Goal: Transaction & Acquisition: Purchase product/service

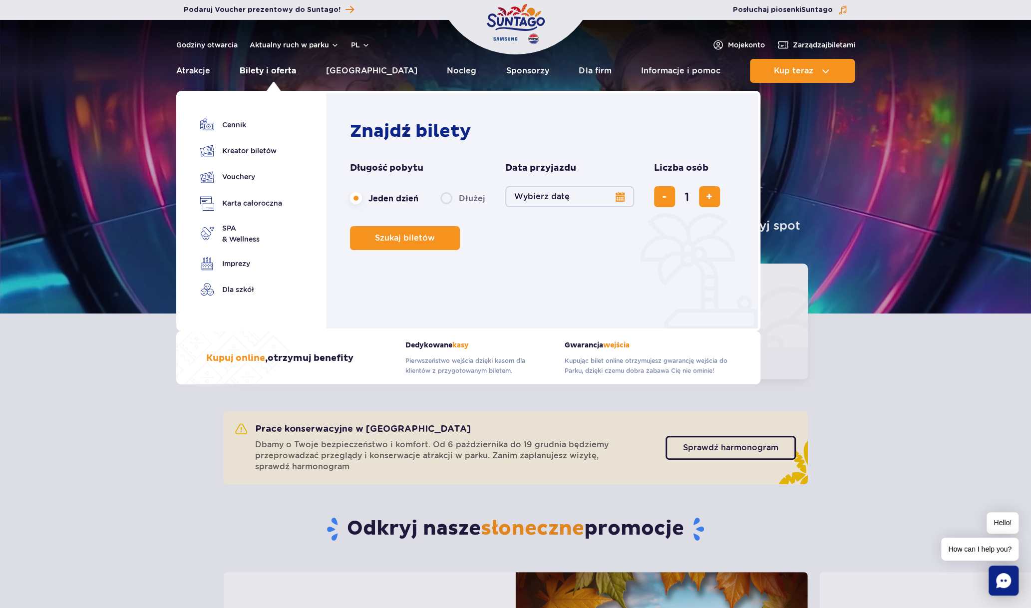
click at [290, 68] on link "Bilety i oferta" at bounding box center [268, 71] width 56 height 24
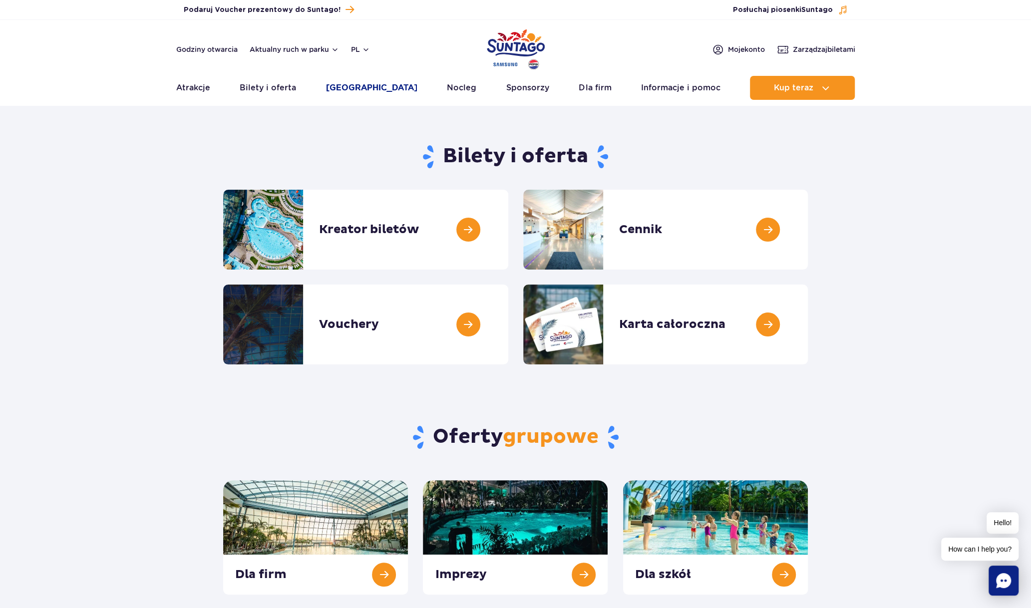
click at [363, 86] on link "[GEOGRAPHIC_DATA]" at bounding box center [371, 88] width 91 height 24
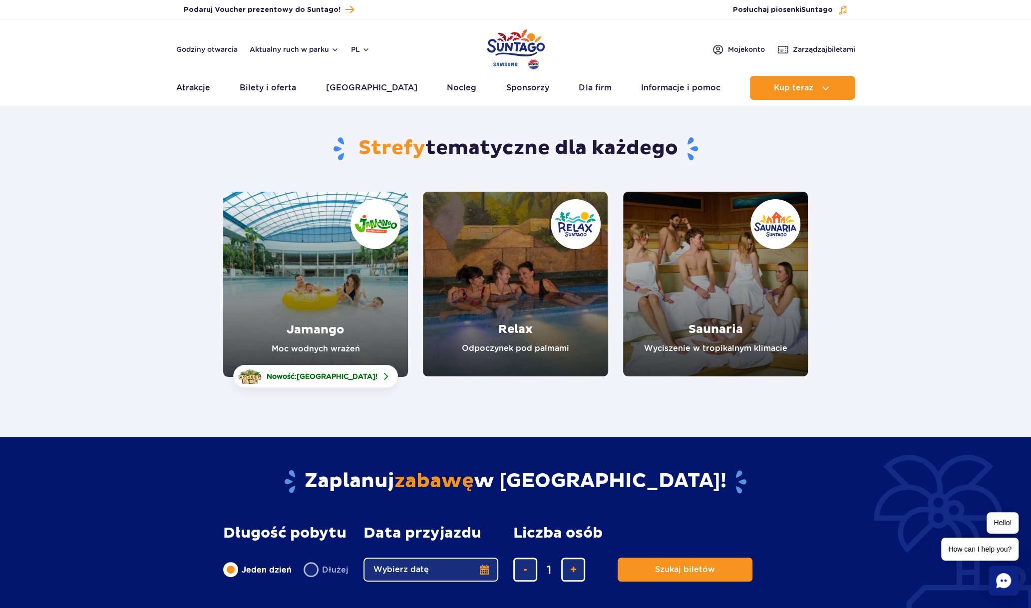
click at [324, 283] on link "Jamango" at bounding box center [315, 284] width 185 height 185
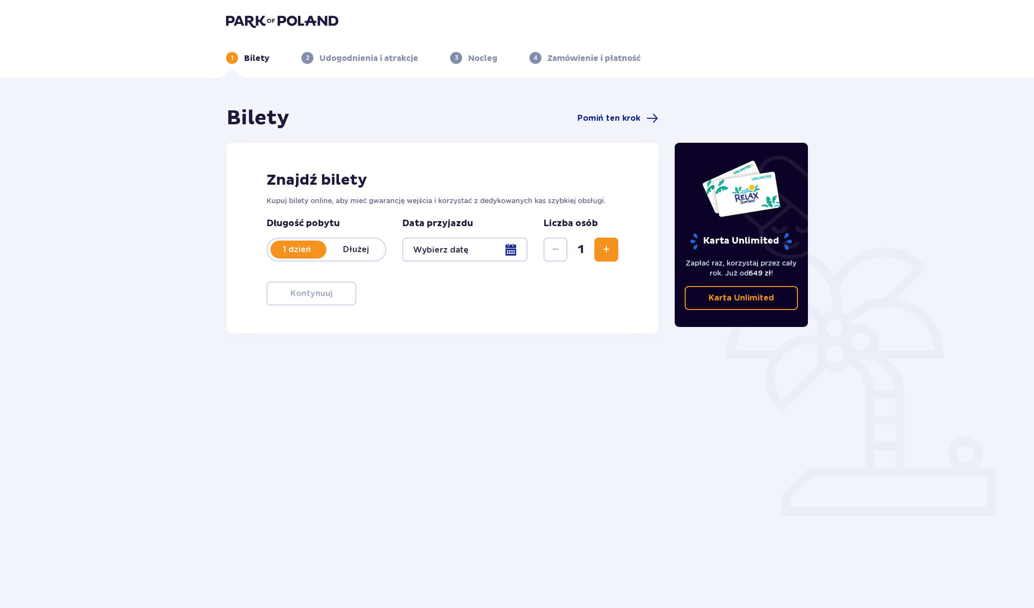
click at [512, 250] on div at bounding box center [464, 250] width 125 height 24
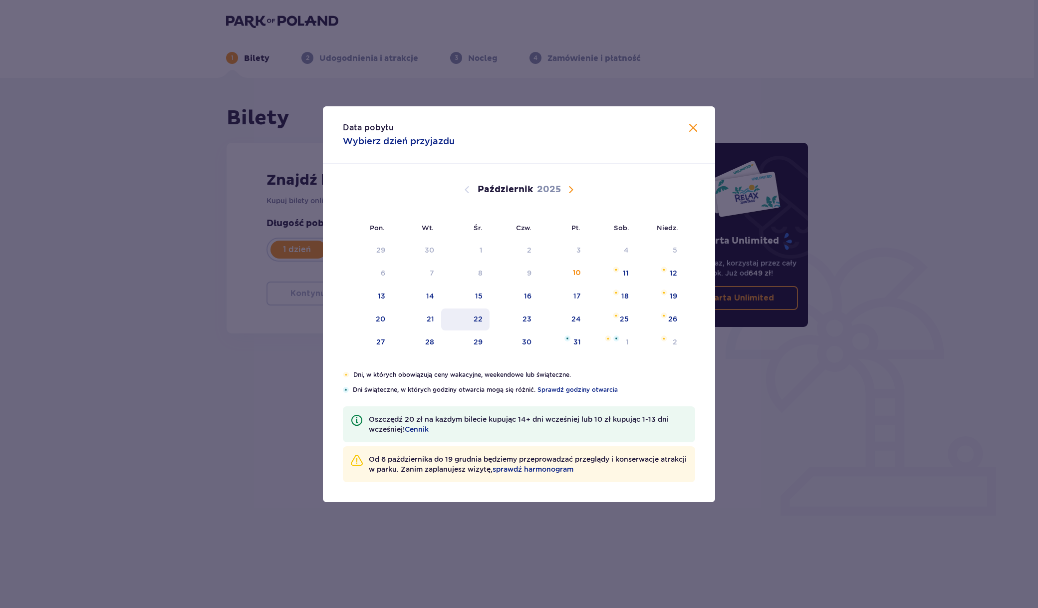
click at [483, 320] on div "22" at bounding box center [465, 320] width 48 height 22
type input "22.10.25"
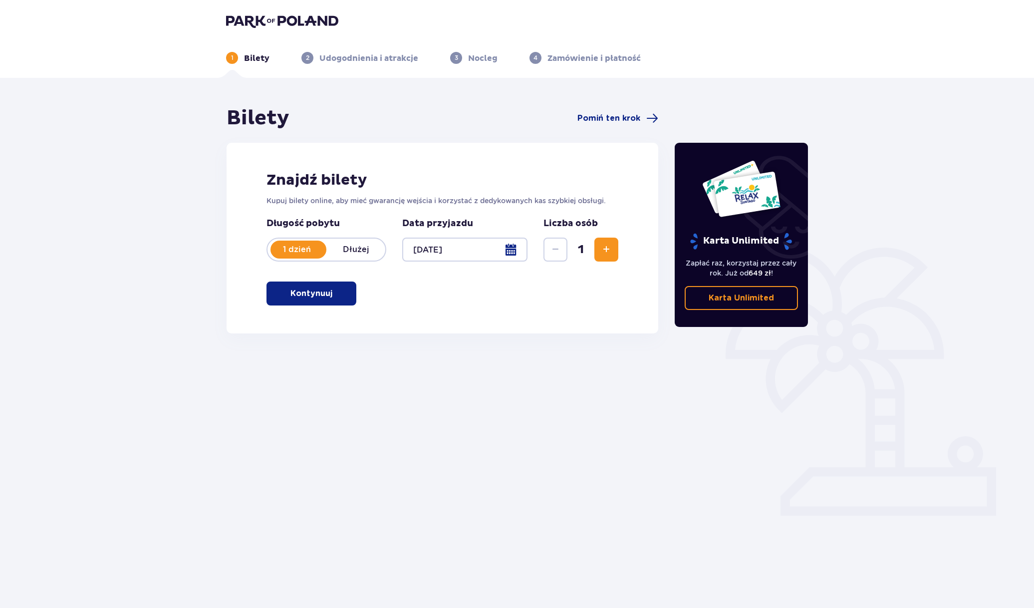
click at [769, 426] on div "Karta Unlimited Zapłać raz, korzystaj przez cały rok. Już od 649 zł ! Karta Unl…" at bounding box center [742, 277] width 150 height 343
click at [612, 247] on span "Zwiększ" at bounding box center [607, 250] width 12 height 12
click at [608, 251] on span "Zwiększ" at bounding box center [607, 250] width 12 height 12
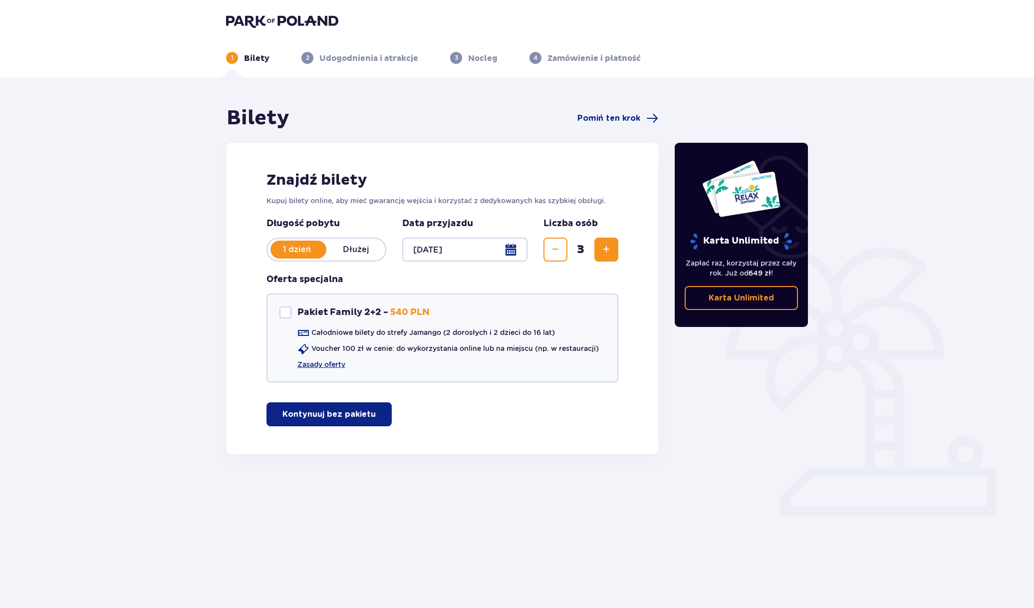
click at [566, 248] on button "Zmniejsz" at bounding box center [556, 250] width 24 height 24
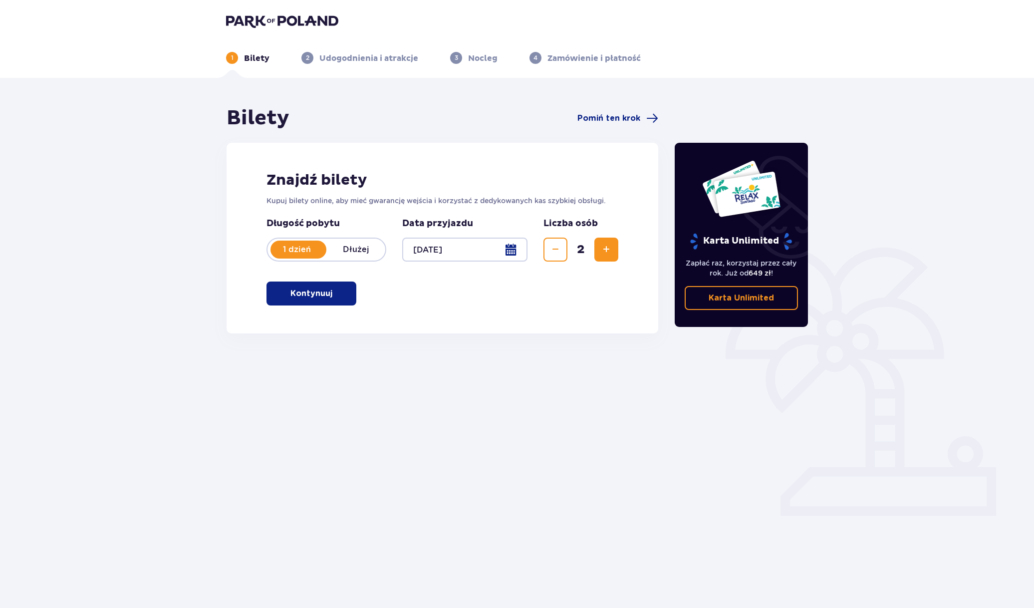
click at [603, 250] on span "Zwiększ" at bounding box center [607, 250] width 12 height 12
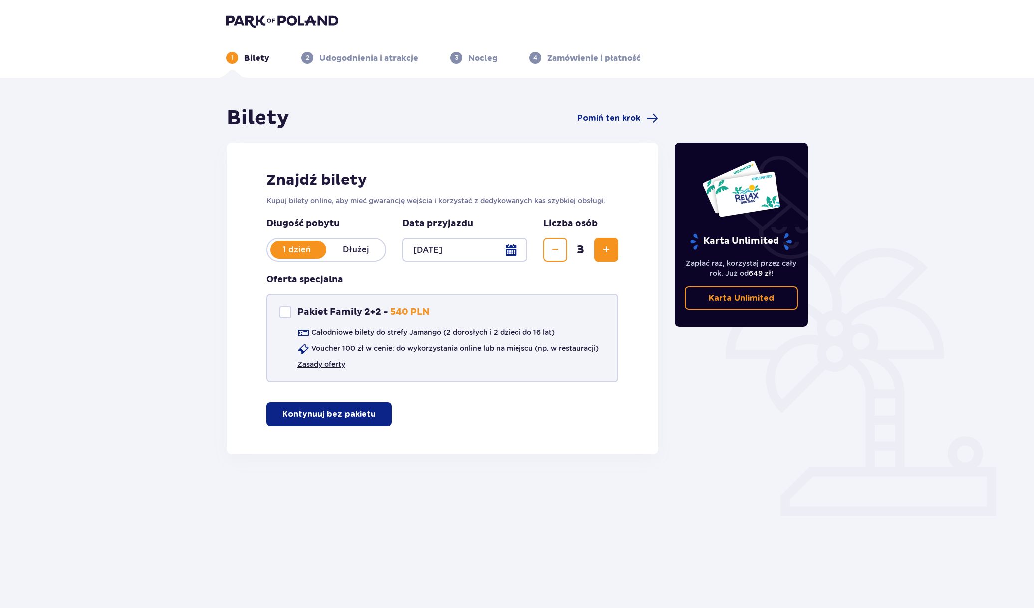
click at [344, 364] on link "Zasady oferty" at bounding box center [322, 364] width 48 height 10
click at [350, 418] on p "Kontynuuj bez pakietu" at bounding box center [329, 414] width 93 height 11
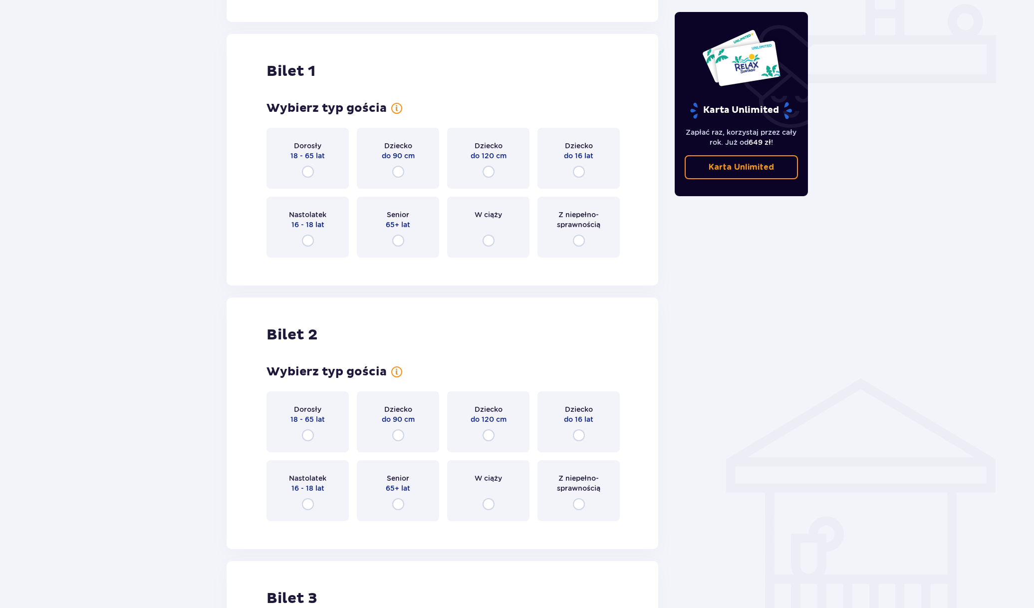
scroll to position [404, 0]
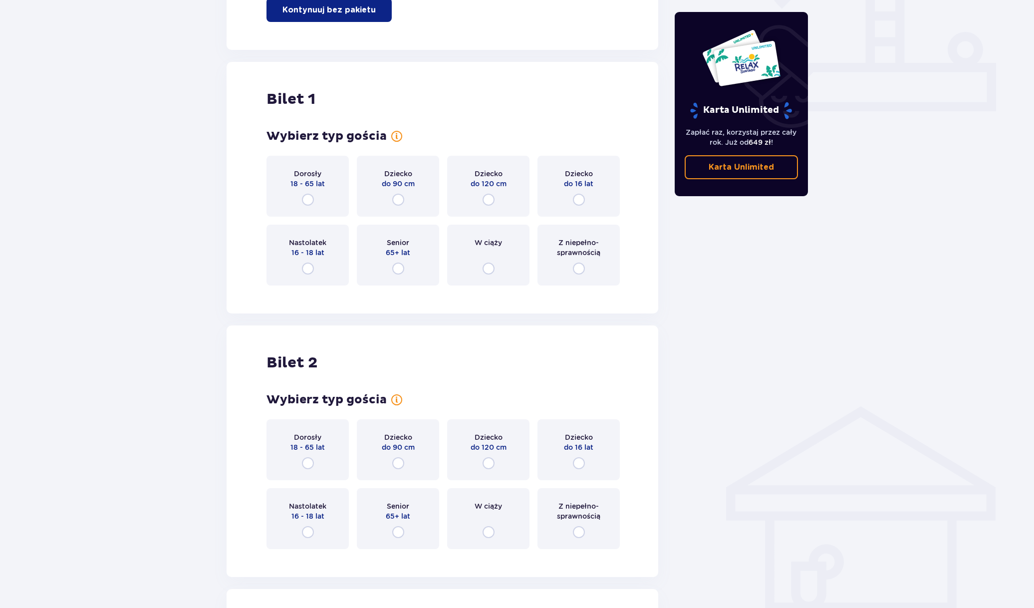
click at [298, 198] on div "Dorosły 18 - 65 lat" at bounding box center [308, 186] width 82 height 61
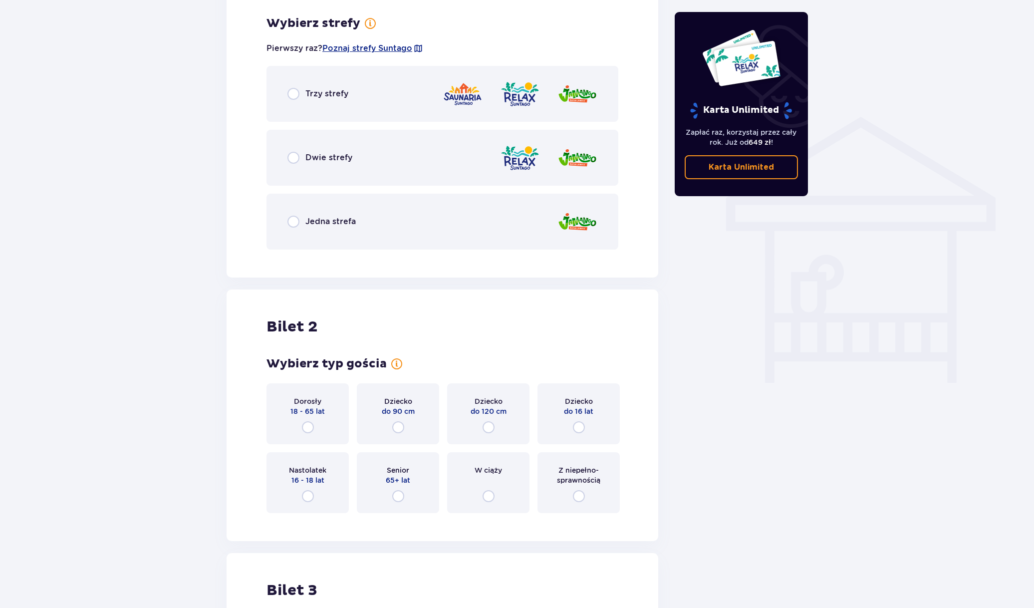
scroll to position [698, 0]
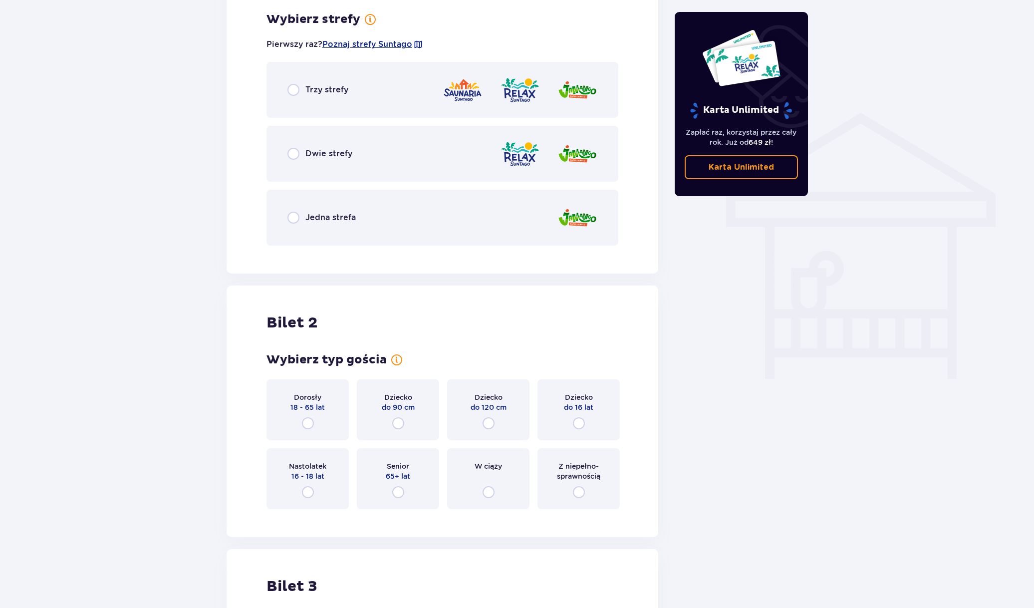
click at [348, 214] on span "Jedna strefa" at bounding box center [331, 217] width 50 height 11
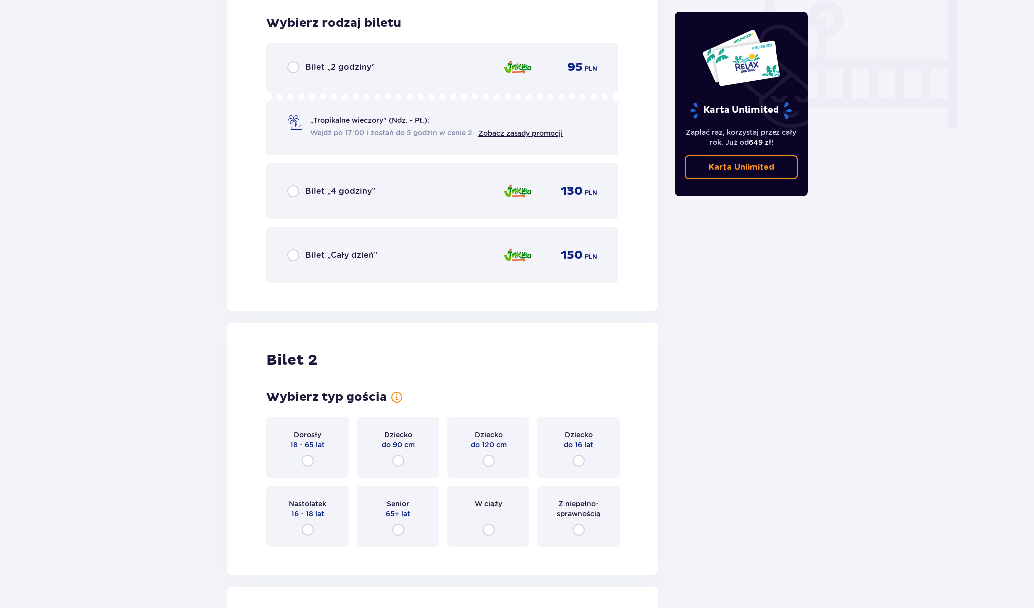
scroll to position [952, 0]
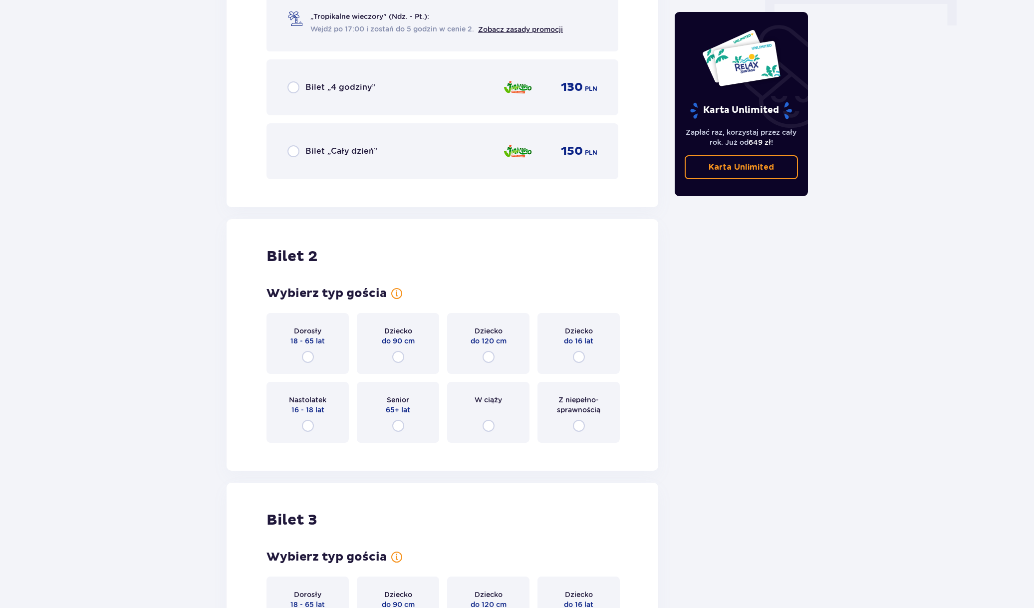
click at [311, 318] on div "Dorosły 18 - 65 lat" at bounding box center [308, 343] width 82 height 61
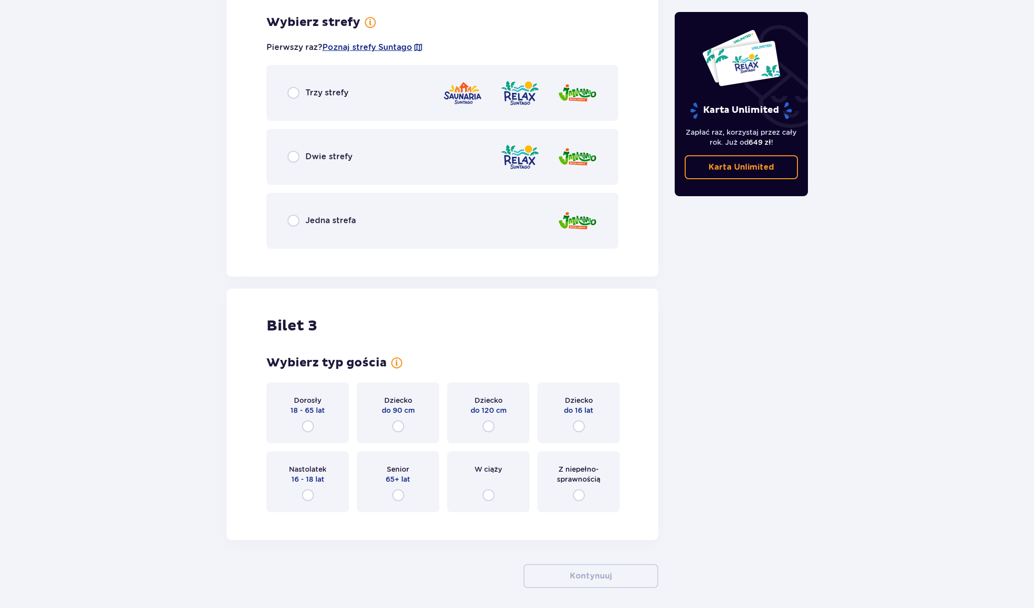
scroll to position [1502, 0]
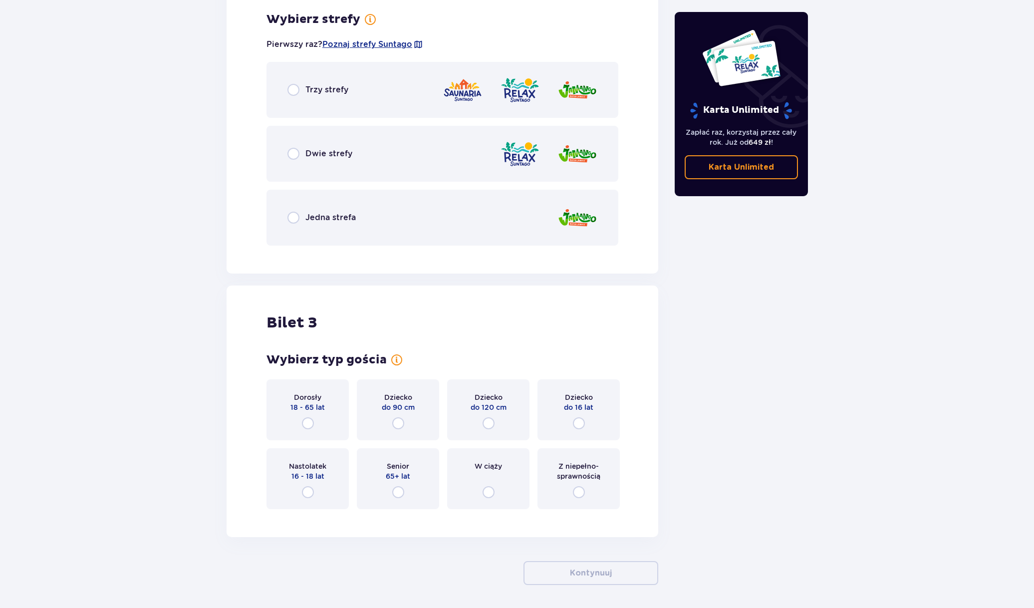
click at [353, 211] on div "Jedna strefa" at bounding box center [443, 218] width 352 height 56
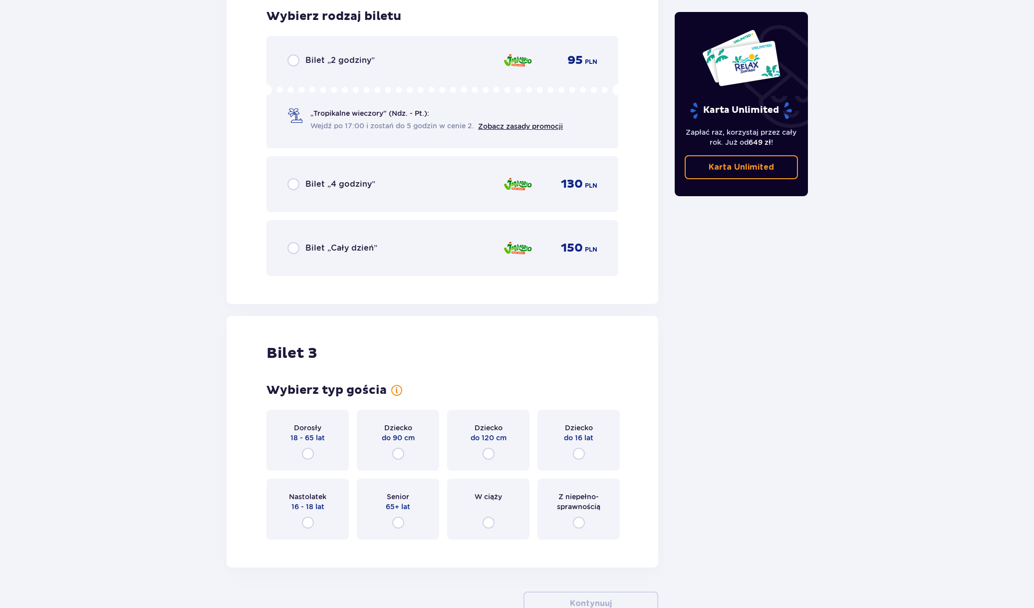
scroll to position [1806, 0]
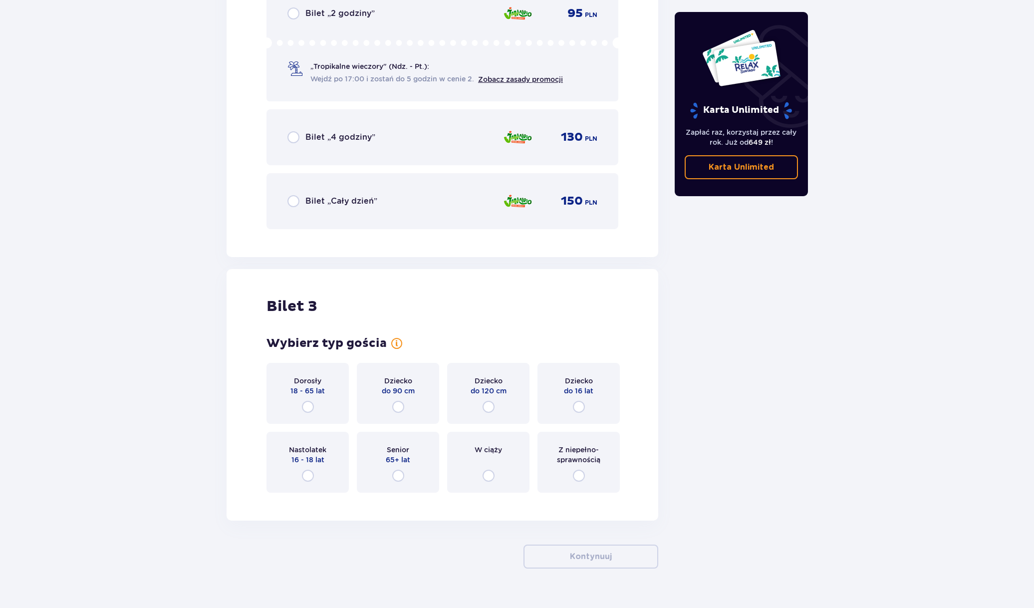
click at [495, 391] on span "do 120 cm" at bounding box center [489, 391] width 36 height 10
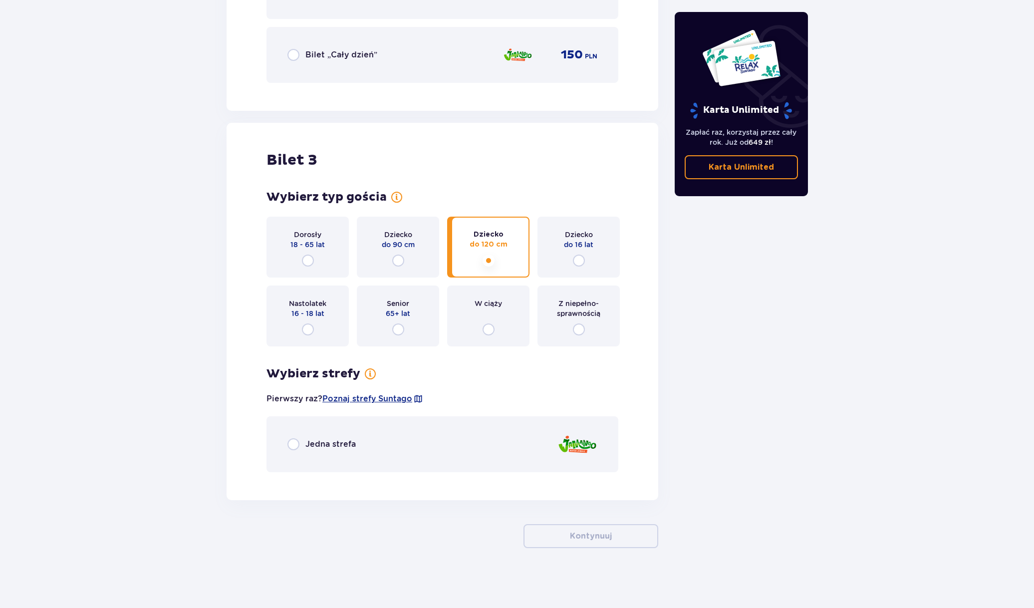
click at [391, 436] on div "Jedna strefa" at bounding box center [443, 444] width 352 height 56
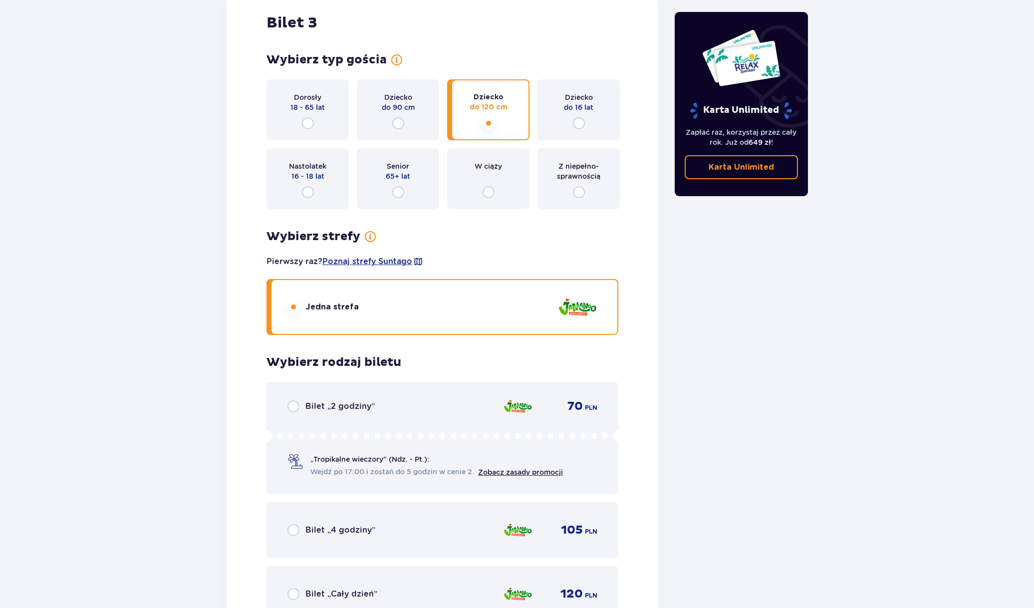
scroll to position [2239, 0]
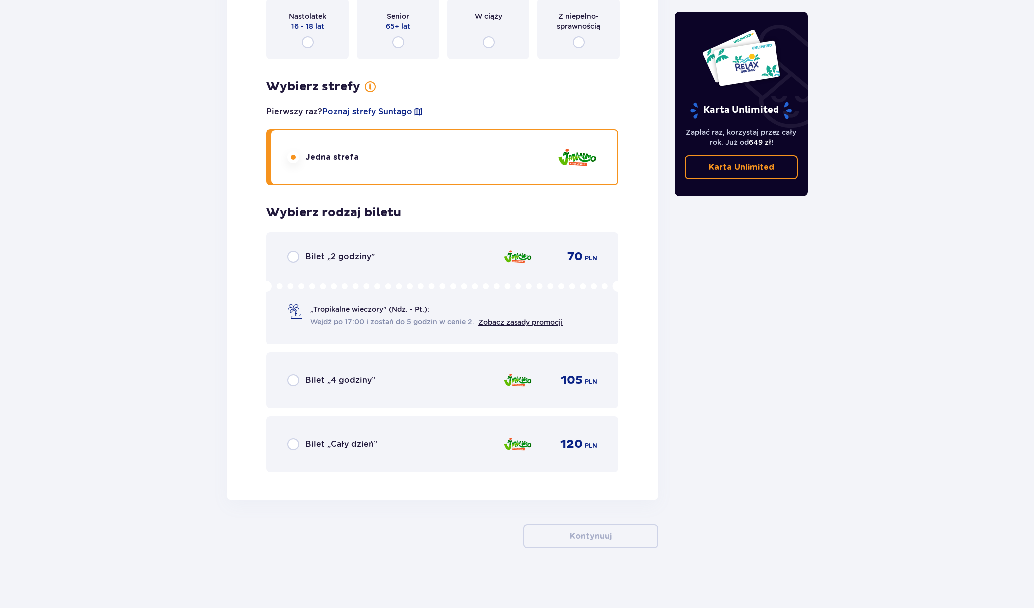
click at [434, 396] on div "Bilet „4 godziny” 105 PLN" at bounding box center [443, 380] width 352 height 56
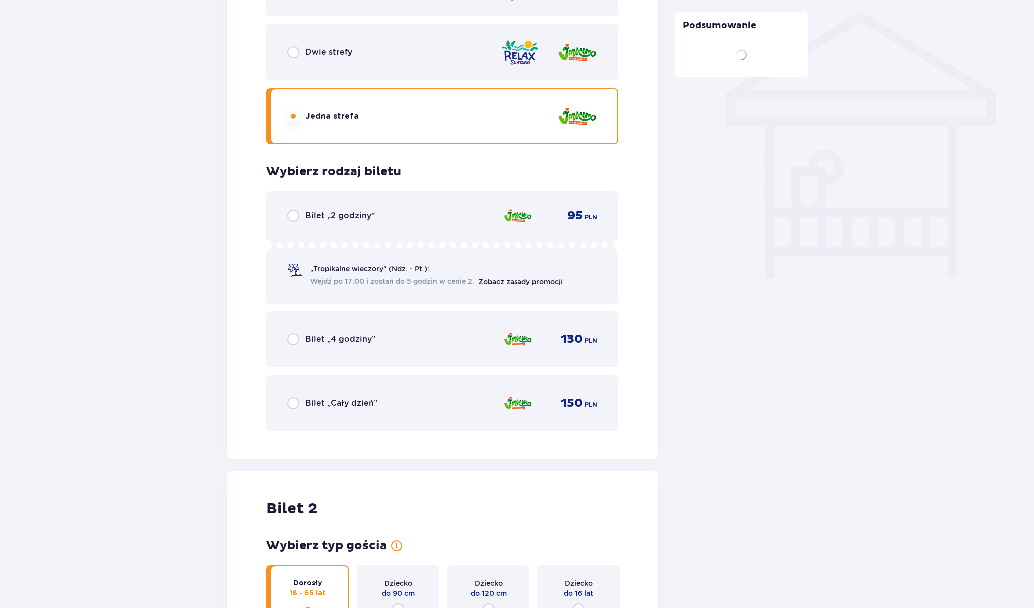
scroll to position [454, 0]
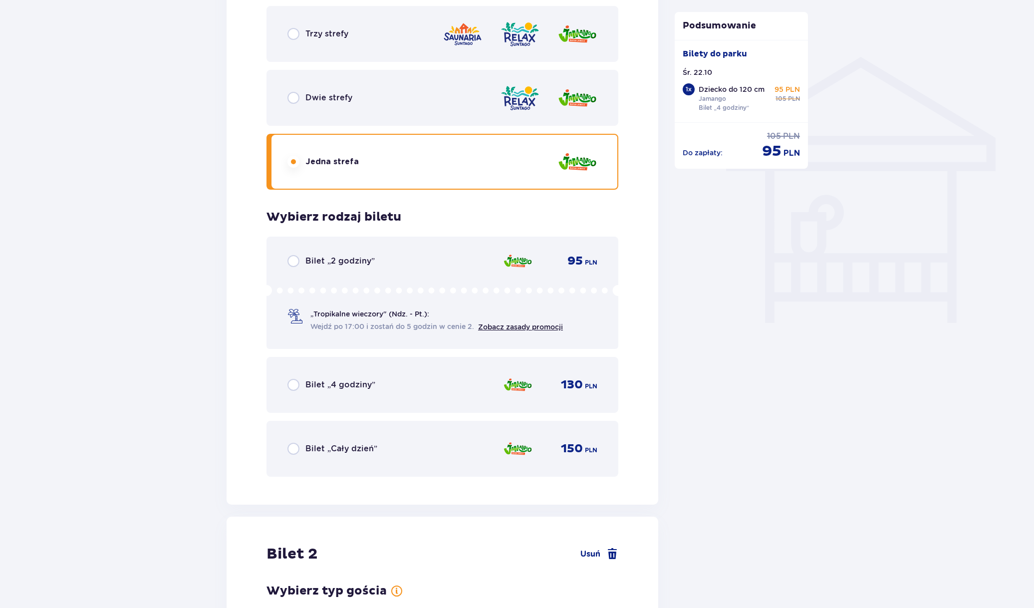
click at [445, 368] on div "Bilet „4 godziny” 130 PLN" at bounding box center [443, 385] width 352 height 56
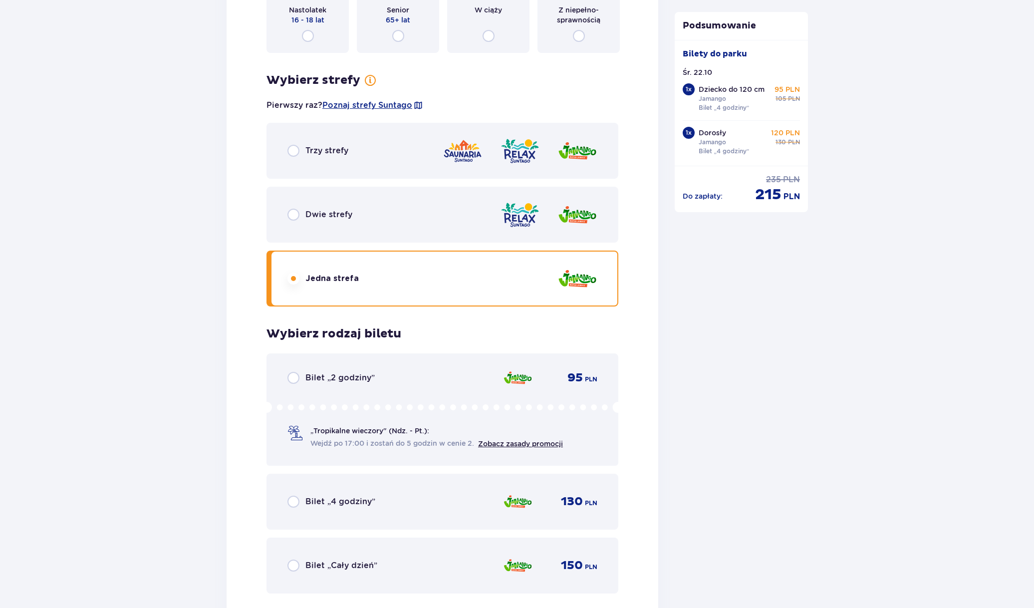
scroll to position [1508, 0]
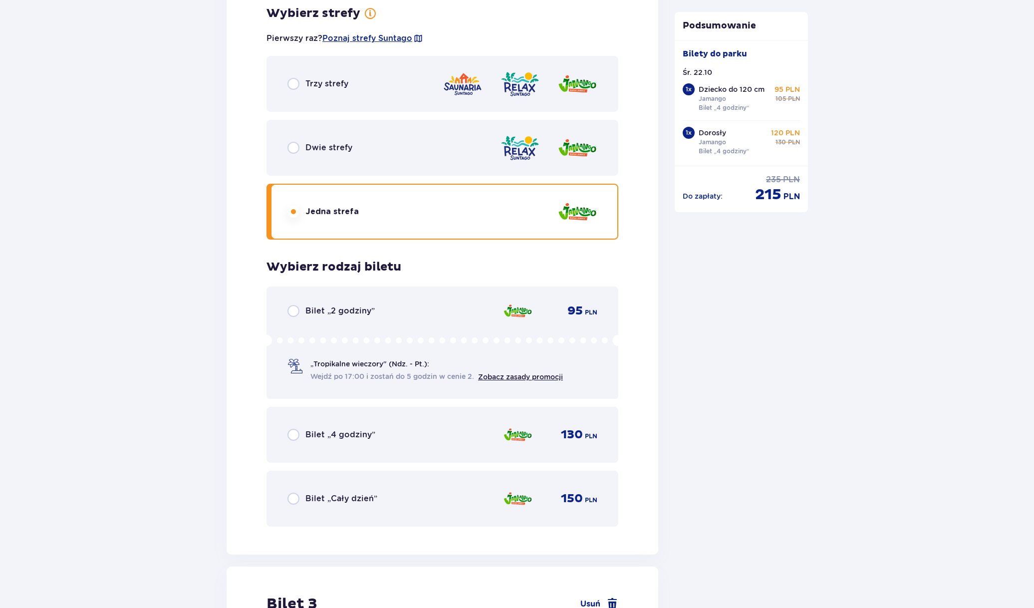
click at [420, 435] on div "Bilet „4 godziny” 130 PLN" at bounding box center [443, 434] width 310 height 21
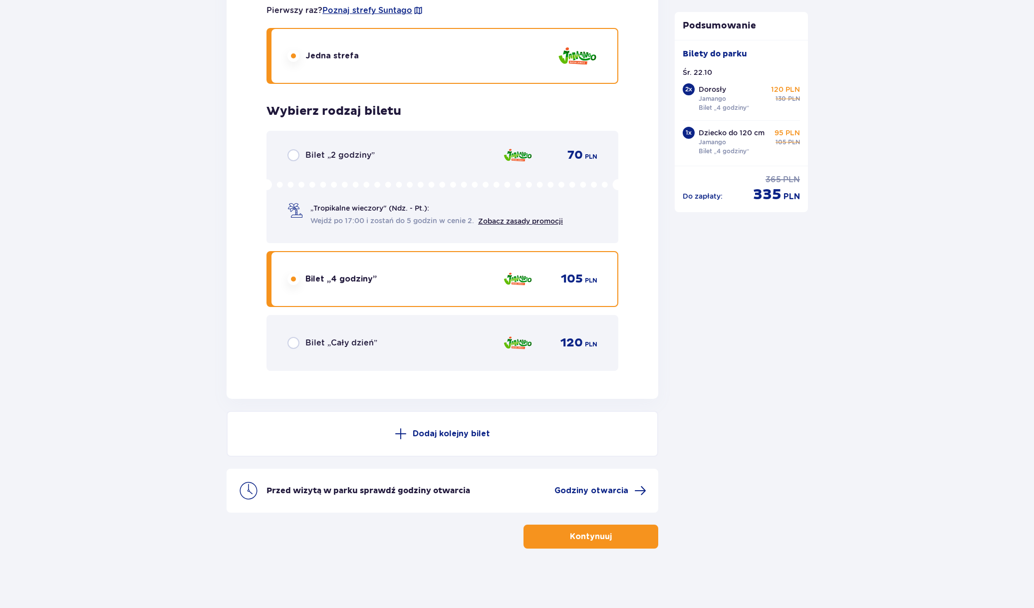
scroll to position [2341, 0]
click at [364, 359] on div "Bilet „Cały dzień” 120 PLN" at bounding box center [443, 343] width 352 height 56
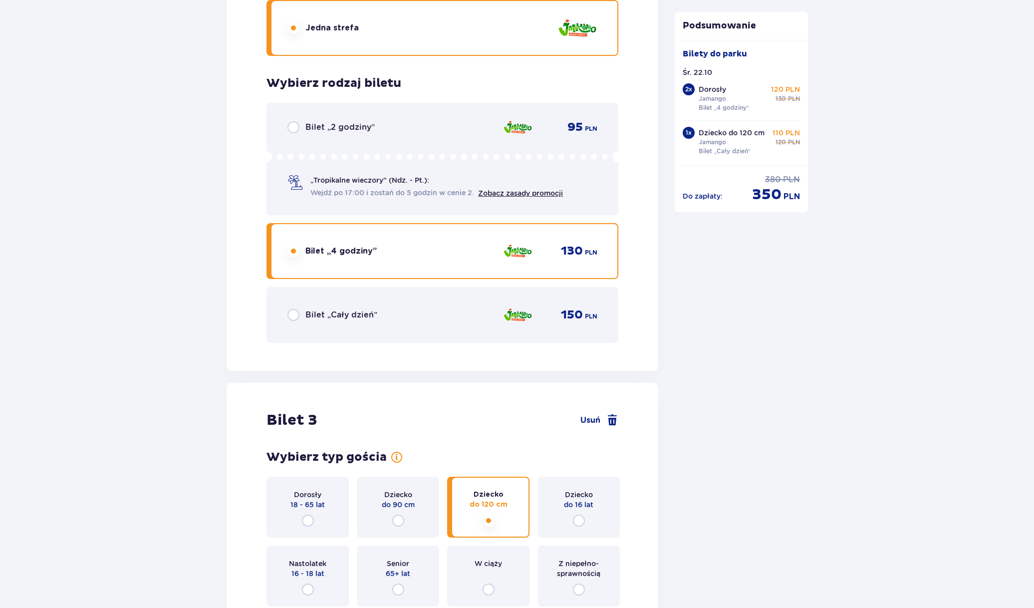
click at [372, 320] on span "Bilet „Cały dzień”" at bounding box center [342, 315] width 72 height 11
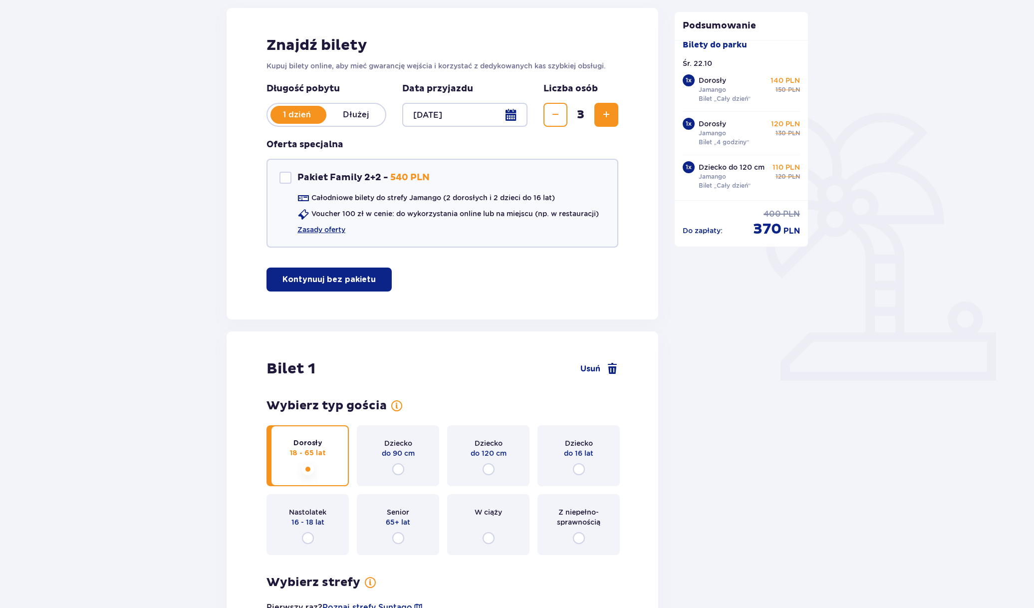
scroll to position [0, 0]
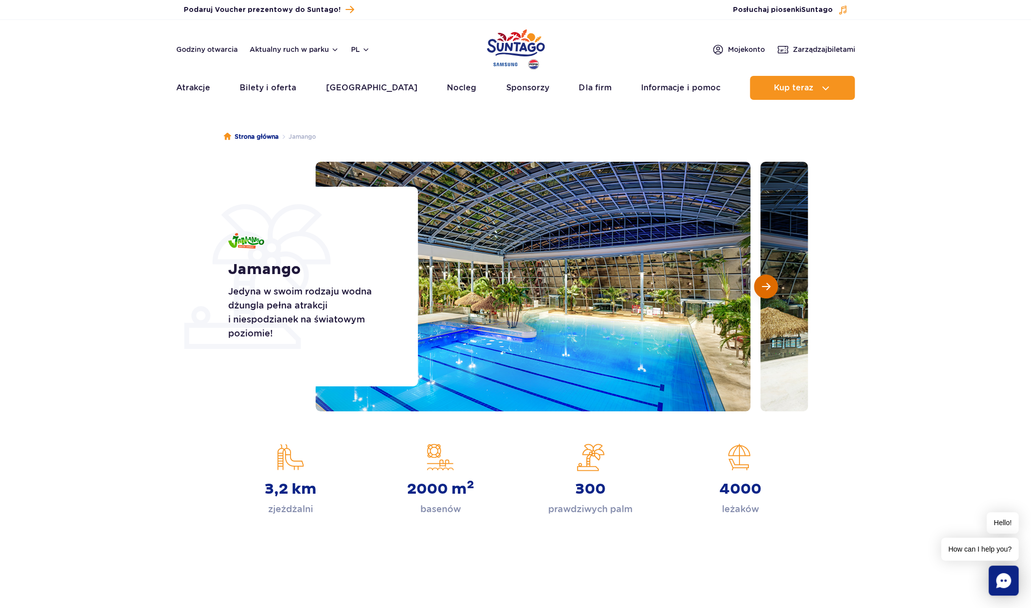
click at [765, 284] on span "Następny slajd" at bounding box center [766, 286] width 8 height 9
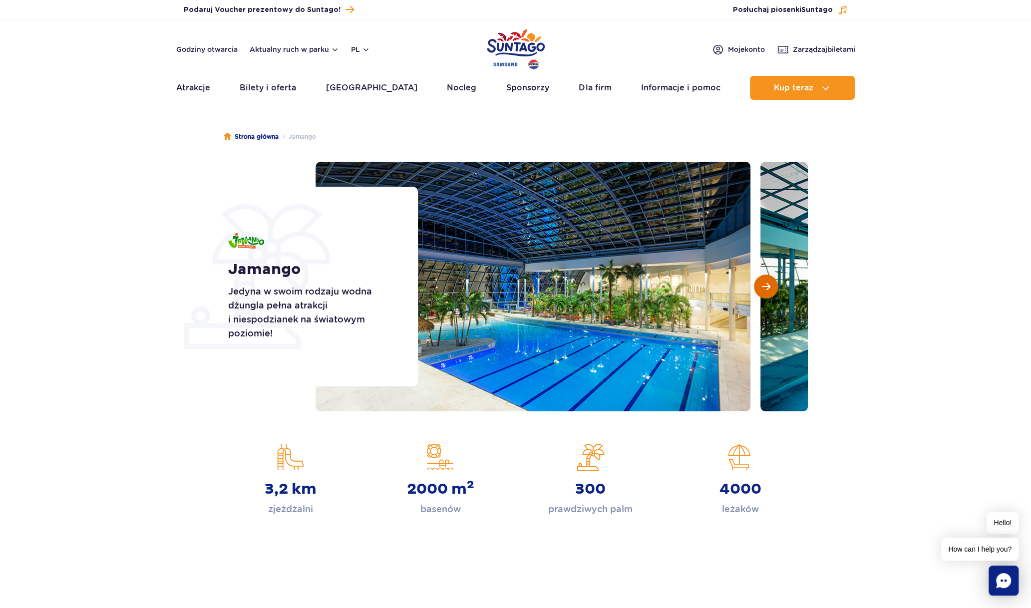
click at [765, 284] on span "Następny slajd" at bounding box center [766, 286] width 8 height 9
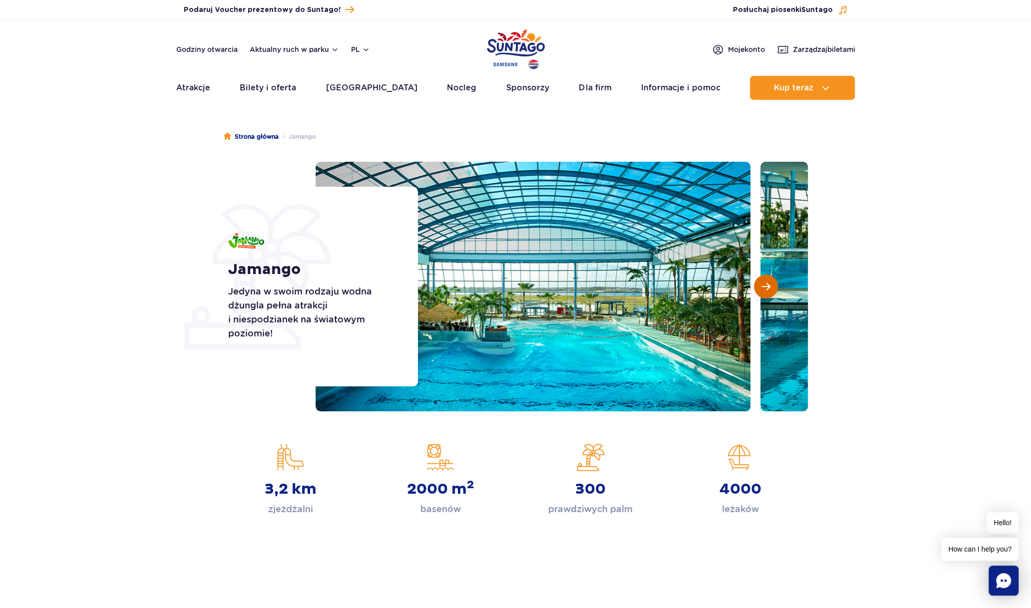
click at [765, 284] on span "Następny slajd" at bounding box center [766, 286] width 8 height 9
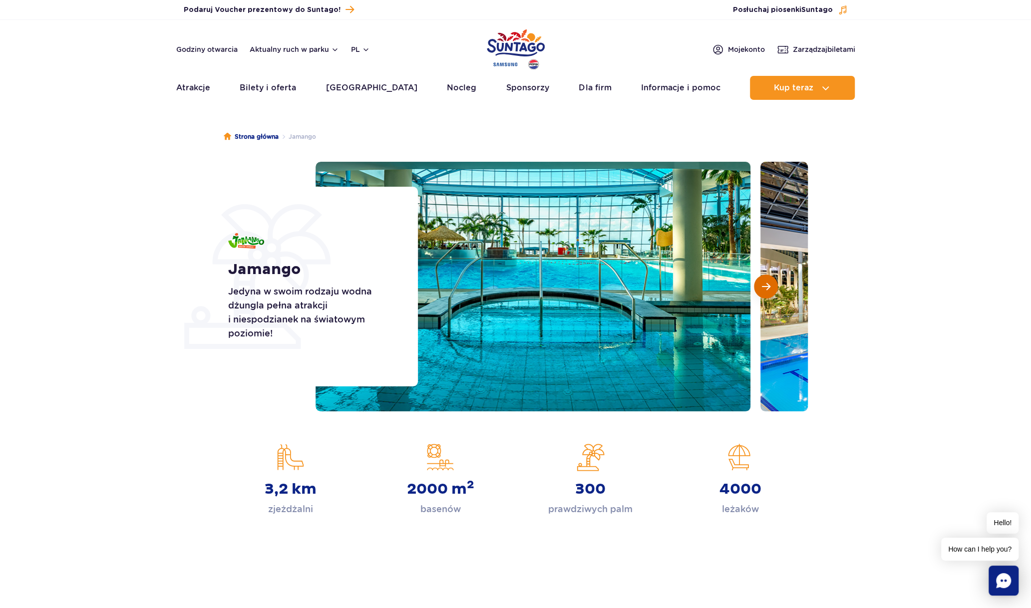
click at [765, 284] on span "Następny slajd" at bounding box center [766, 286] width 8 height 9
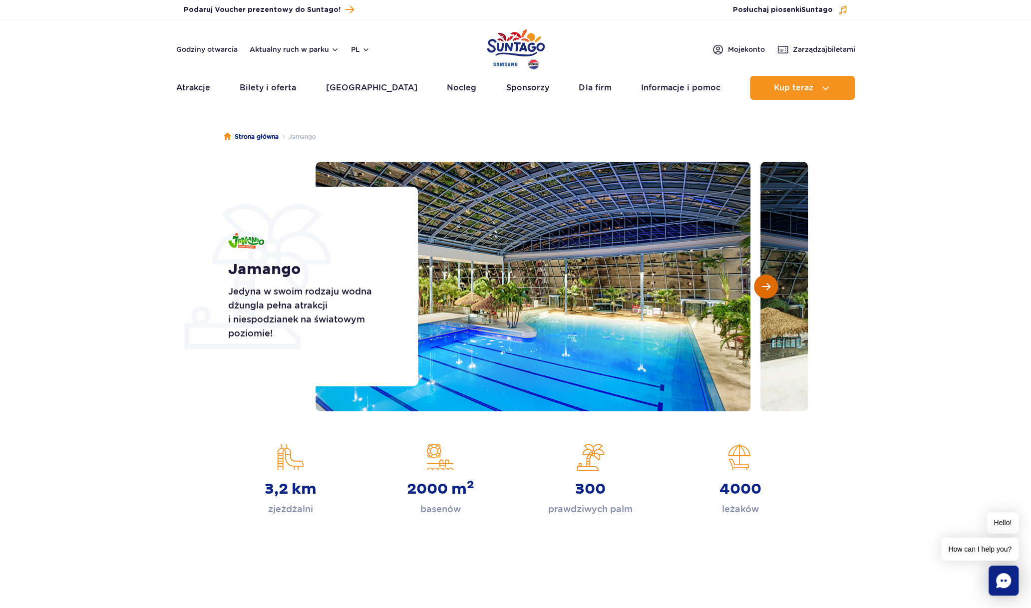
click at [765, 284] on span "Następny slajd" at bounding box center [766, 286] width 8 height 9
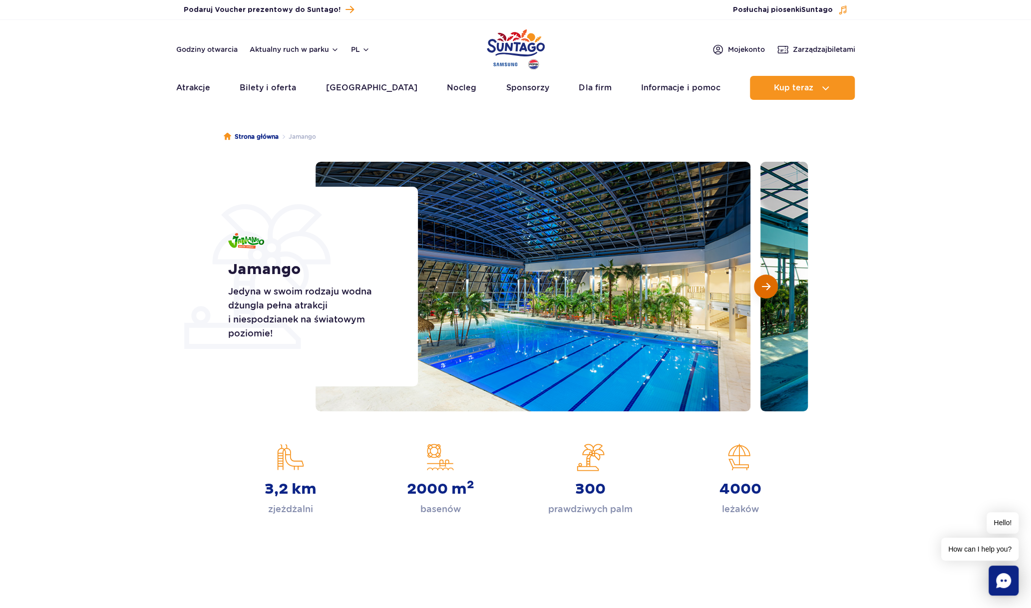
click at [765, 283] on span "Następny slajd" at bounding box center [766, 286] width 8 height 9
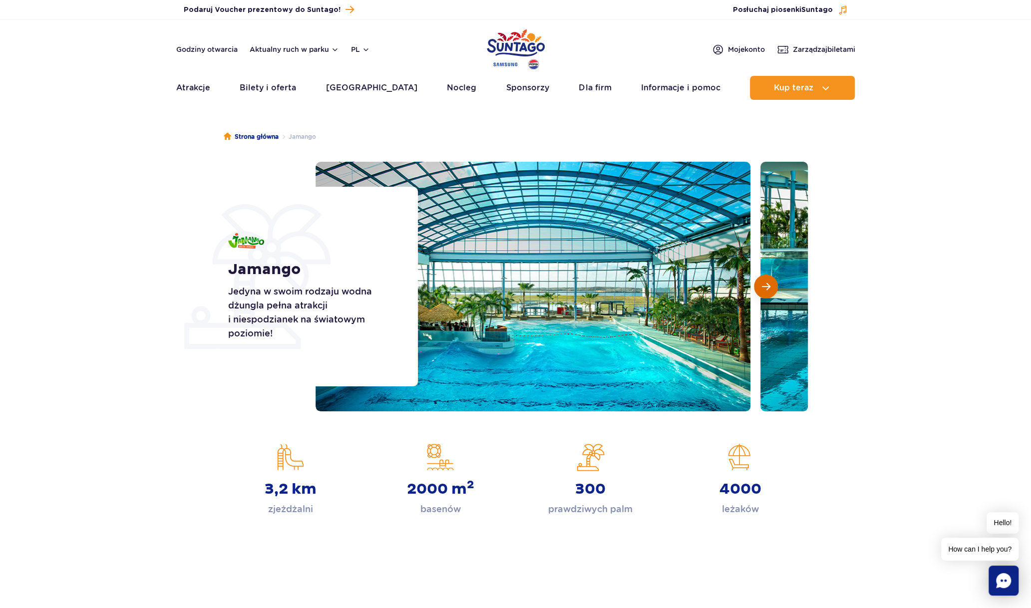
click at [765, 284] on span "Następny slajd" at bounding box center [766, 286] width 8 height 9
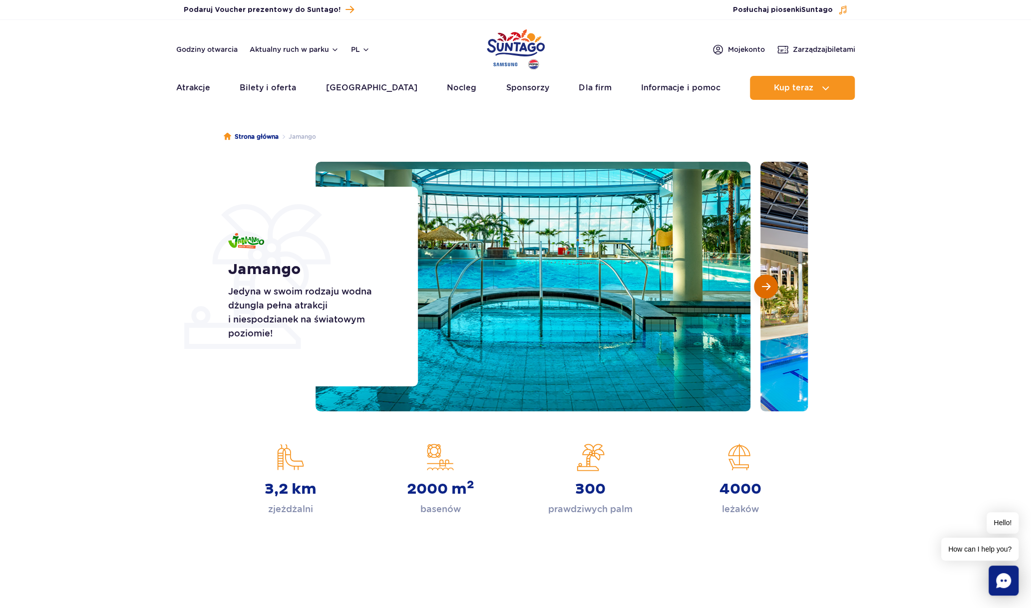
click at [765, 283] on span "Następny slajd" at bounding box center [766, 286] width 8 height 9
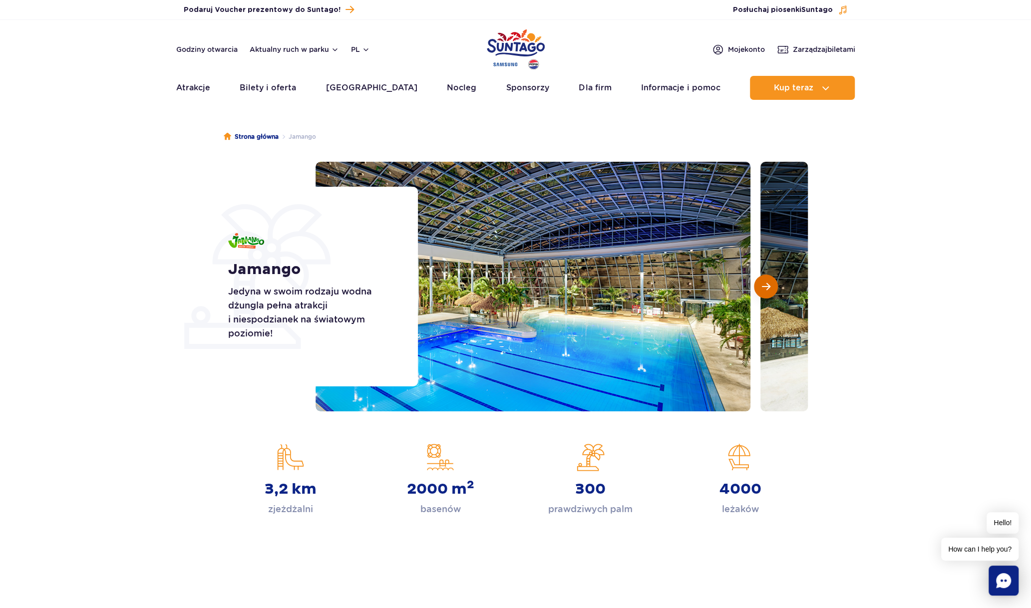
click at [765, 283] on span "Następny slajd" at bounding box center [766, 286] width 8 height 9
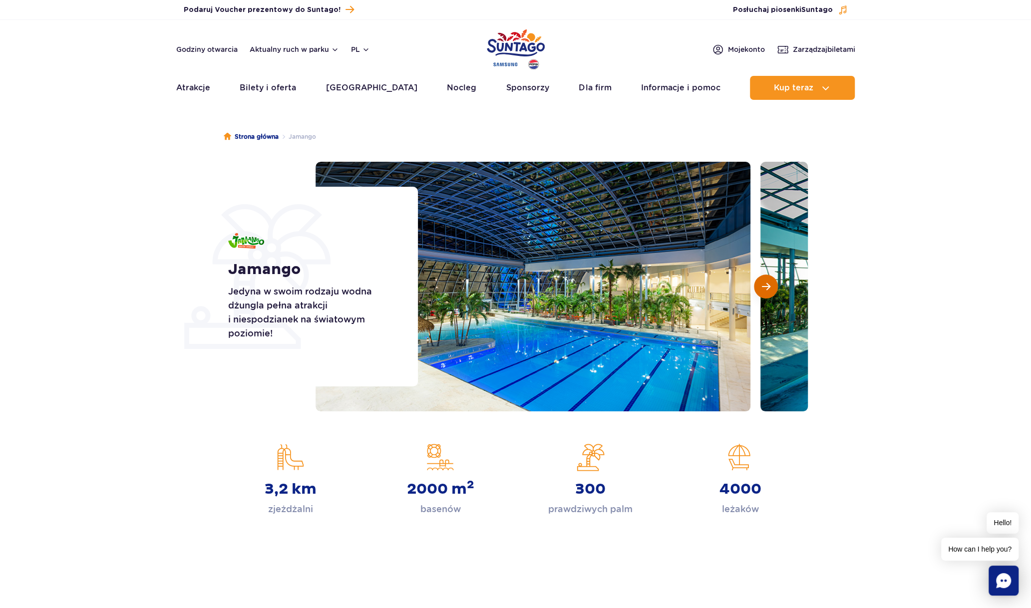
click at [765, 283] on span "Następny slajd" at bounding box center [766, 286] width 8 height 9
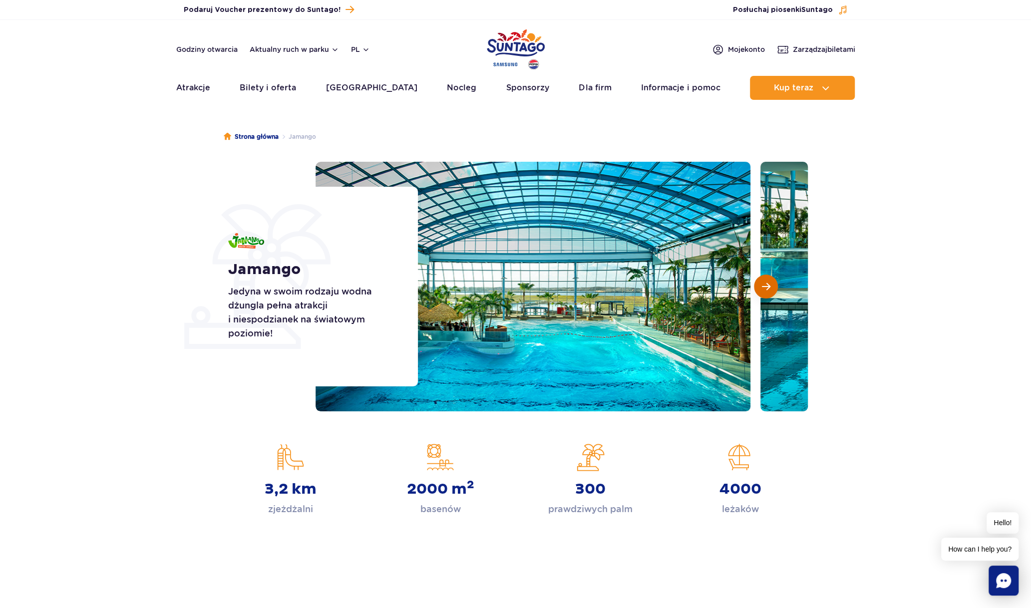
click at [765, 283] on span "Następny slajd" at bounding box center [766, 286] width 8 height 9
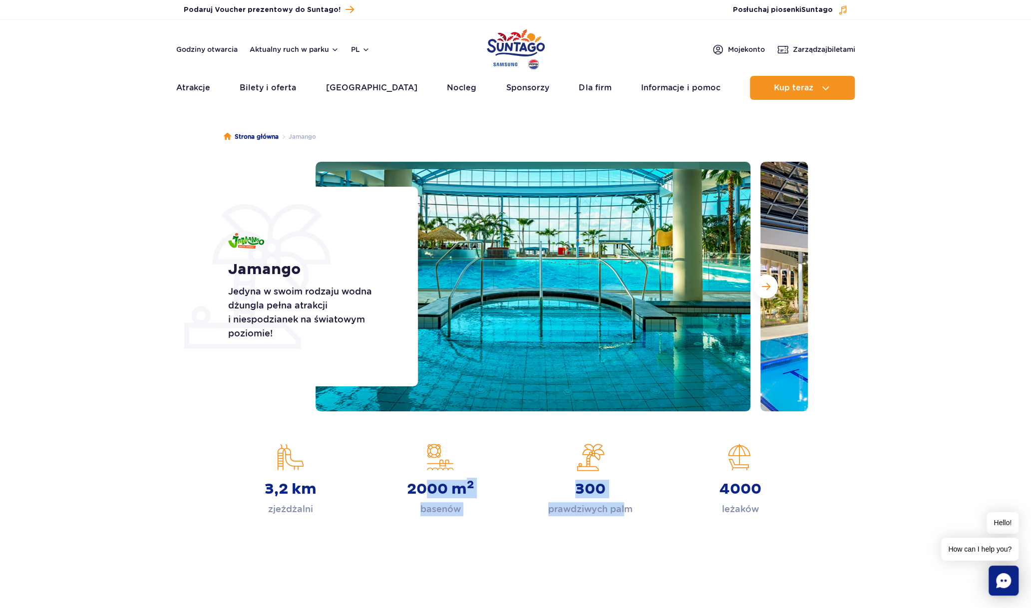
drag, startPoint x: 620, startPoint y: 488, endPoint x: 458, endPoint y: 497, distance: 162.0
click at [423, 491] on div "3,2 km zjeżdżalni 2000 m 2 basenów 300 prawdziwych palm 4000 leżaków" at bounding box center [516, 479] width 600 height 73
click at [782, 529] on div "Strona główna Jamango Jamango Jedyna w swoim rodzaju wodna dżungla pełna atrakc…" at bounding box center [515, 344] width 1031 height 464
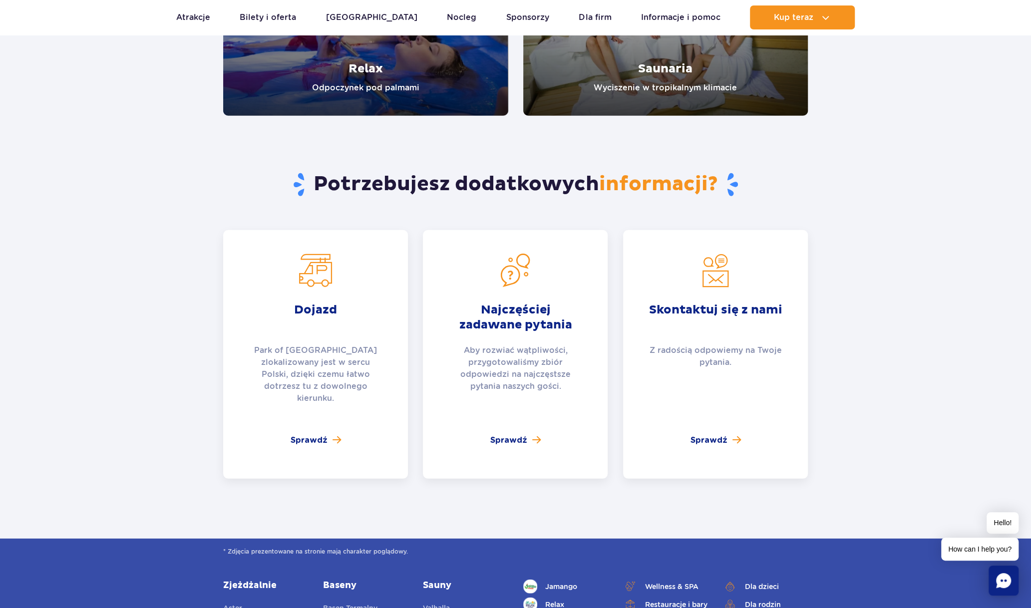
scroll to position [2047, 0]
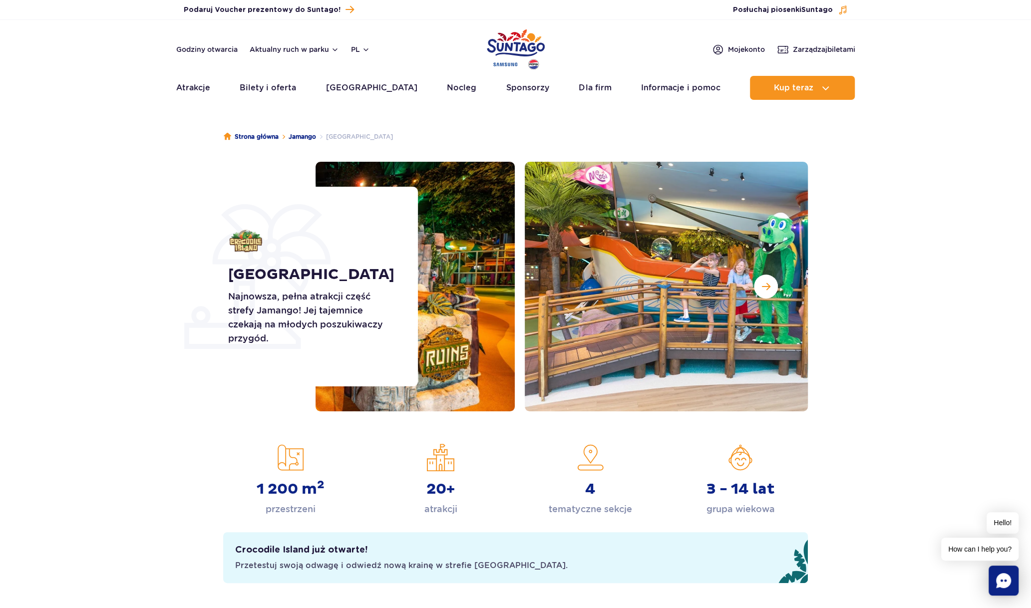
click at [525, 370] on img at bounding box center [742, 287] width 435 height 250
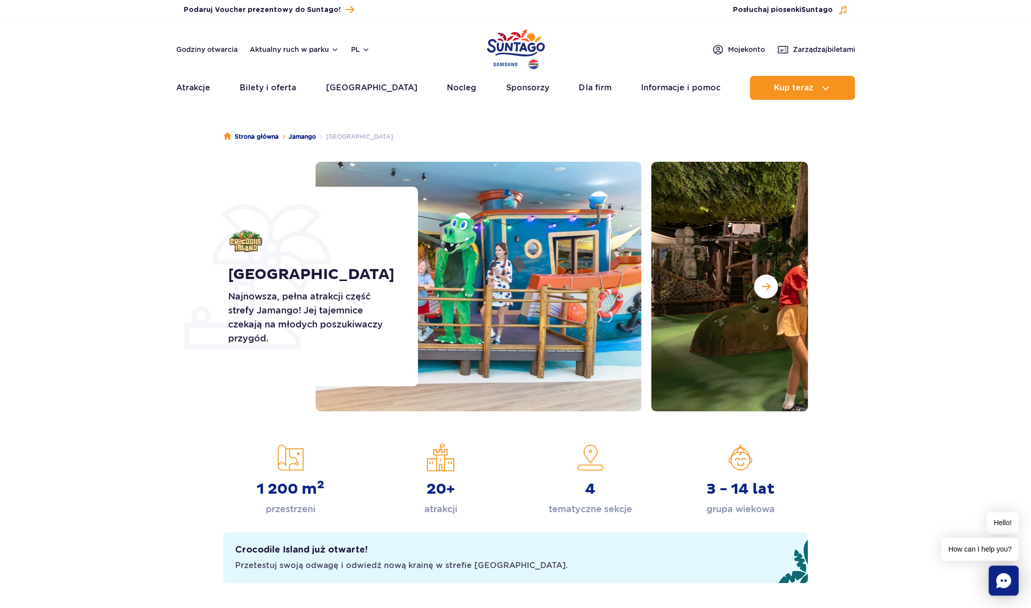
click at [601, 359] on img at bounding box center [423, 287] width 435 height 250
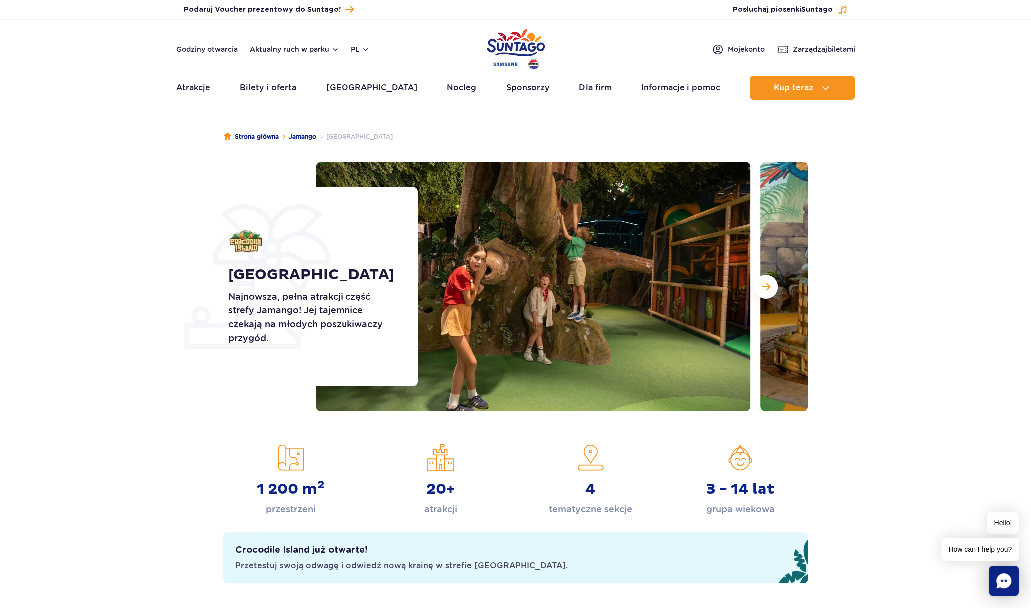
click at [531, 349] on img at bounding box center [533, 287] width 435 height 250
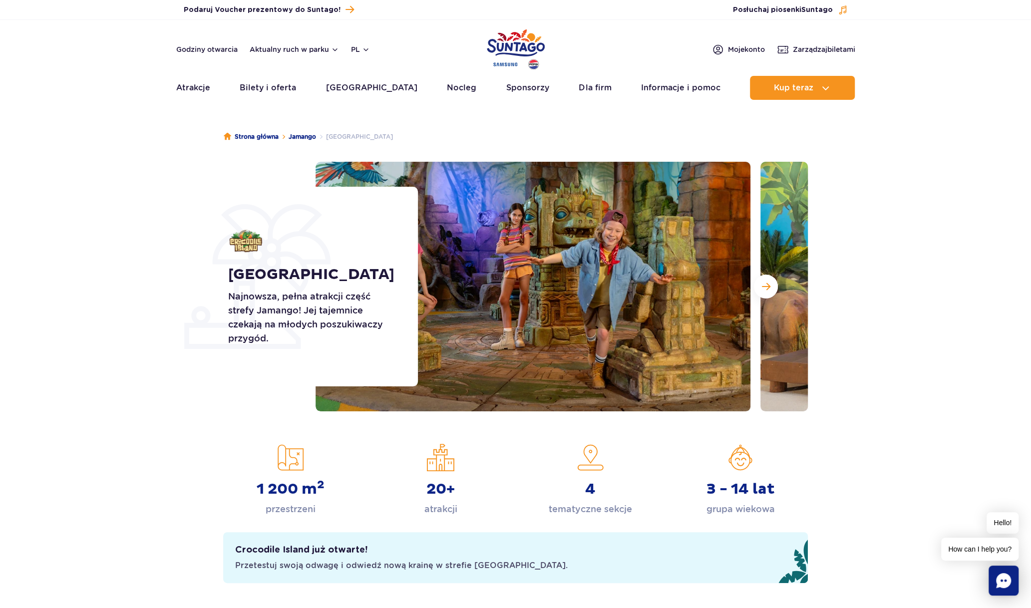
click at [586, 355] on img at bounding box center [533, 287] width 435 height 250
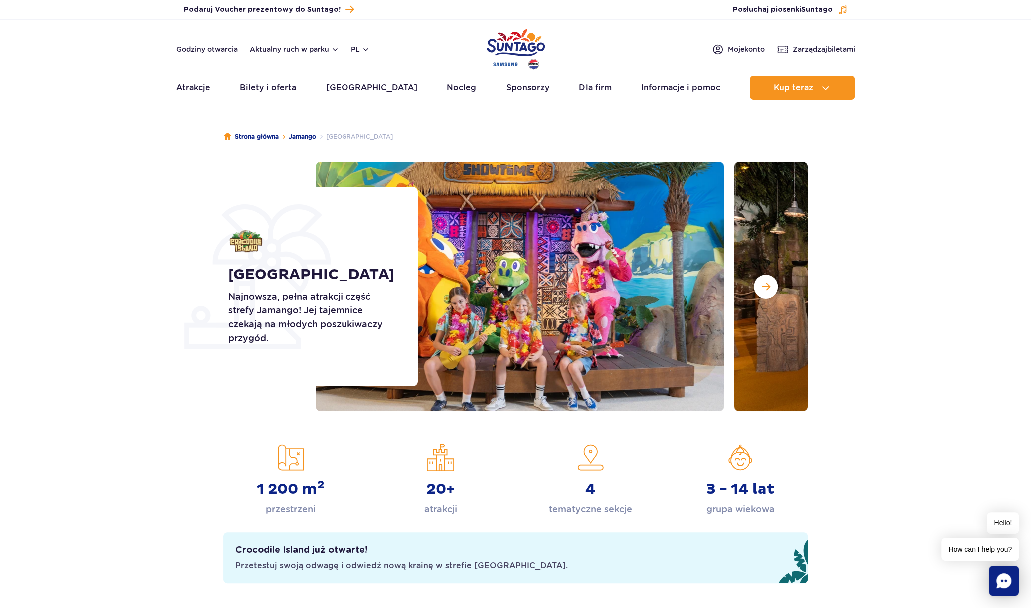
click at [616, 337] on img at bounding box center [506, 287] width 435 height 250
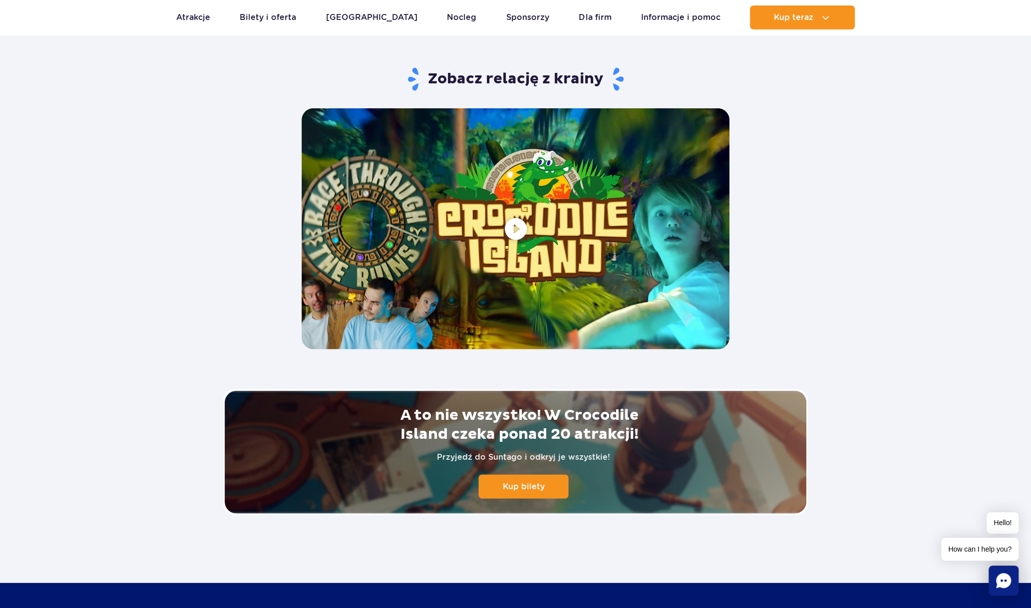
scroll to position [2147, 0]
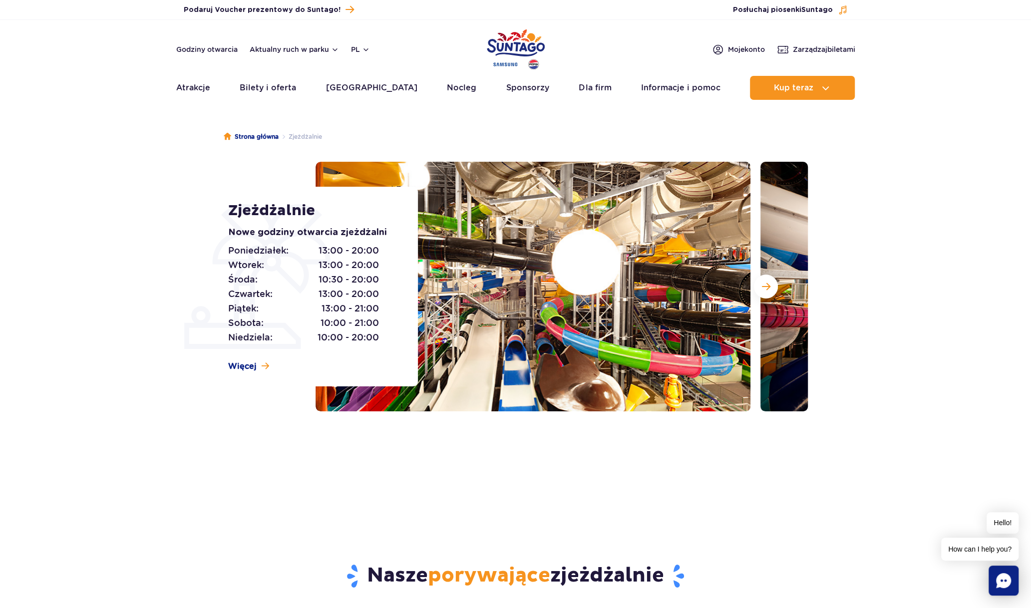
click at [607, 311] on img at bounding box center [533, 287] width 435 height 250
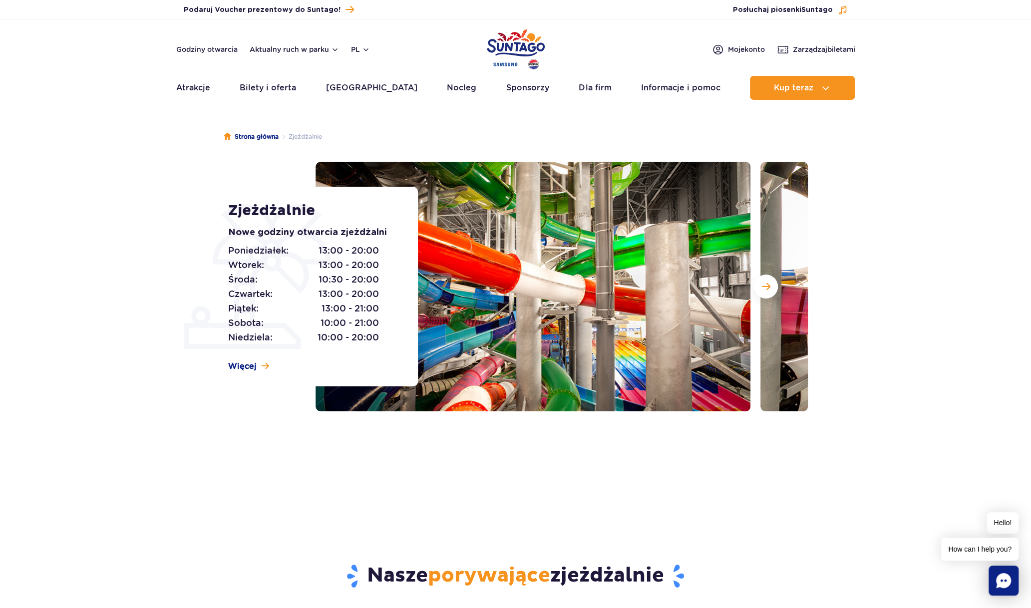
click at [610, 348] on img at bounding box center [533, 287] width 435 height 250
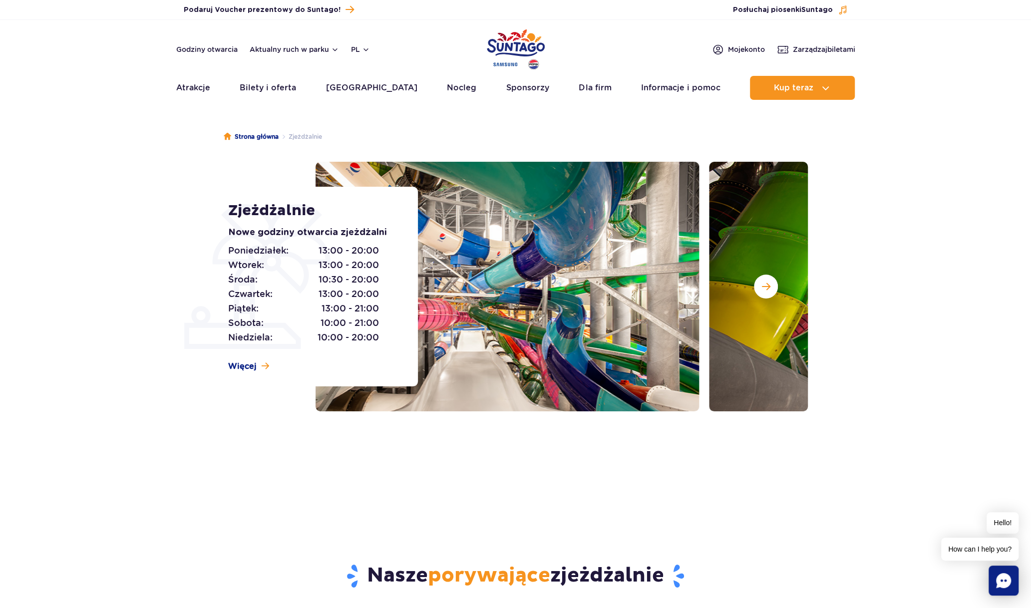
click at [626, 346] on img at bounding box center [481, 287] width 435 height 250
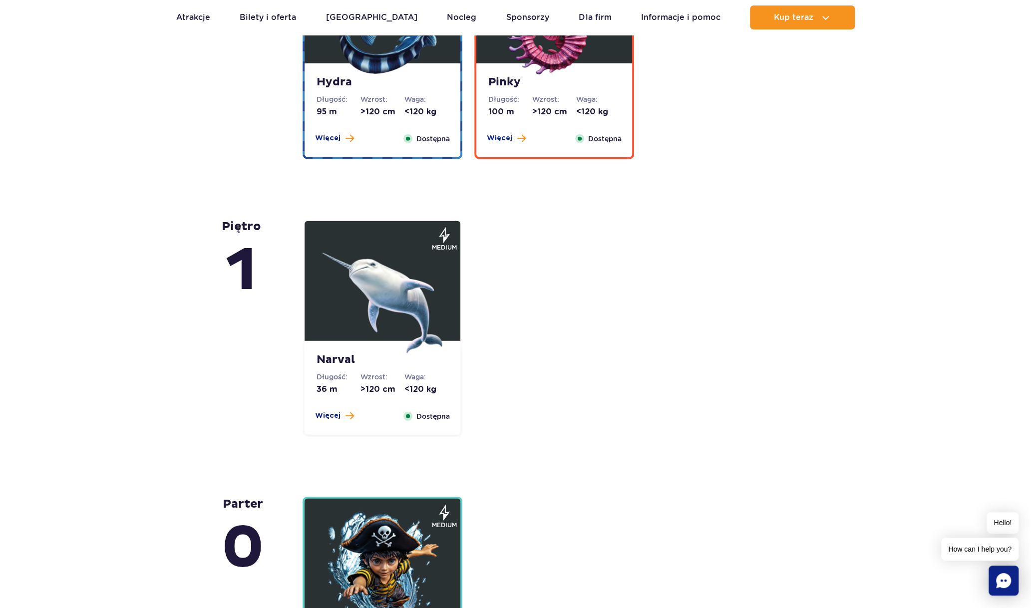
scroll to position [2097, 0]
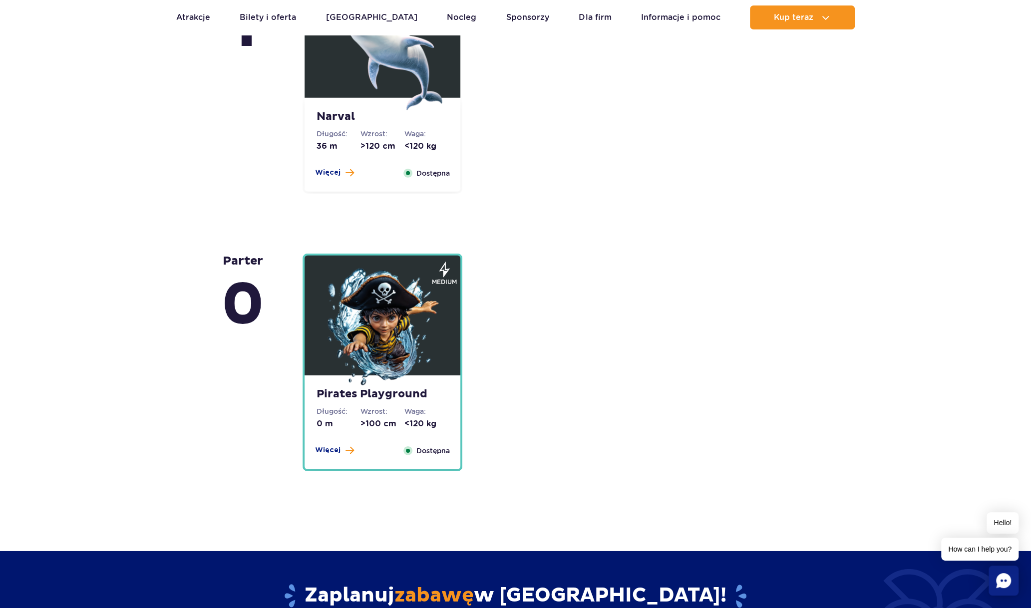
click at [338, 459] on div "Pirates Playground Długość: 0 m Wzrost: >100 cm Waga: <120 kg Więcej Zamknij Do…" at bounding box center [383, 422] width 156 height 94
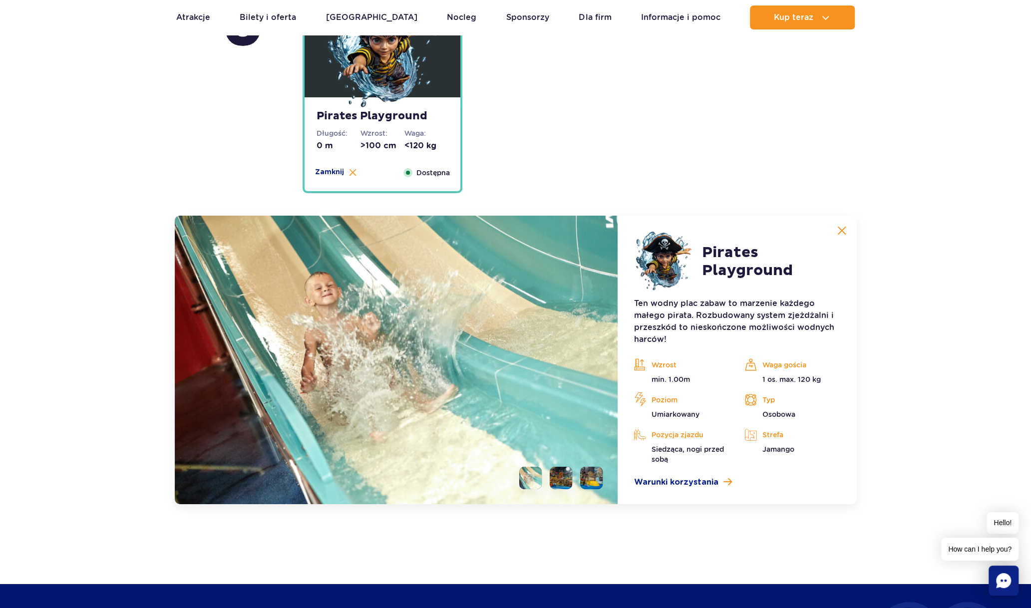
click at [350, 444] on img at bounding box center [396, 360] width 443 height 289
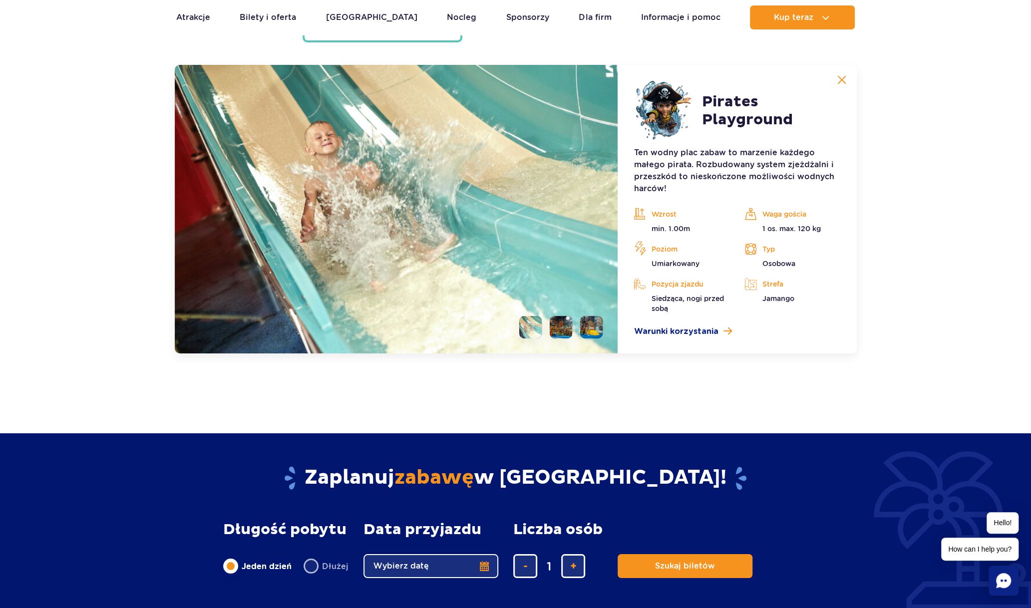
scroll to position [2780, 0]
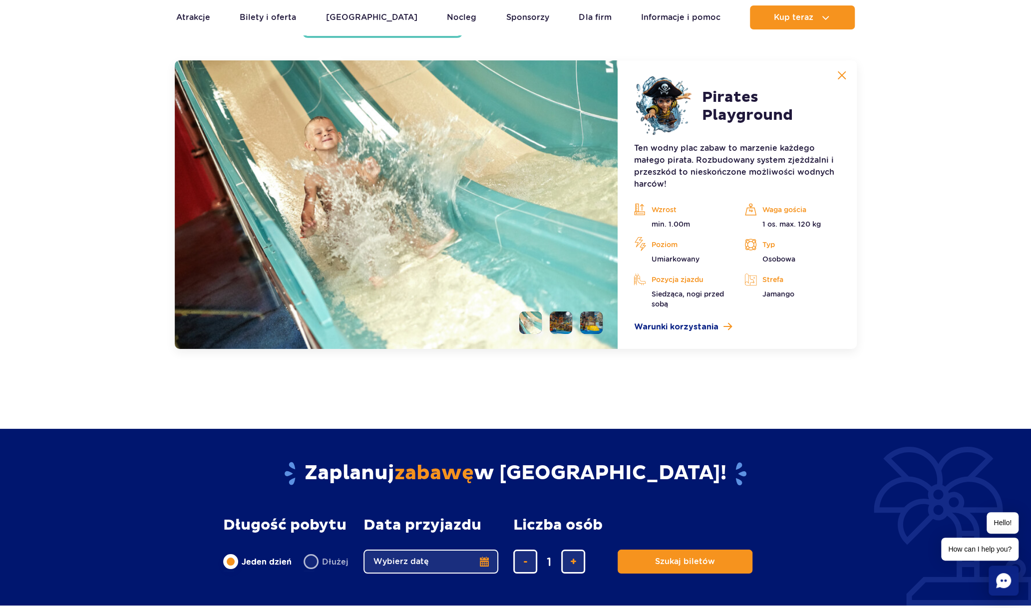
click at [576, 320] on ul at bounding box center [556, 323] width 91 height 22
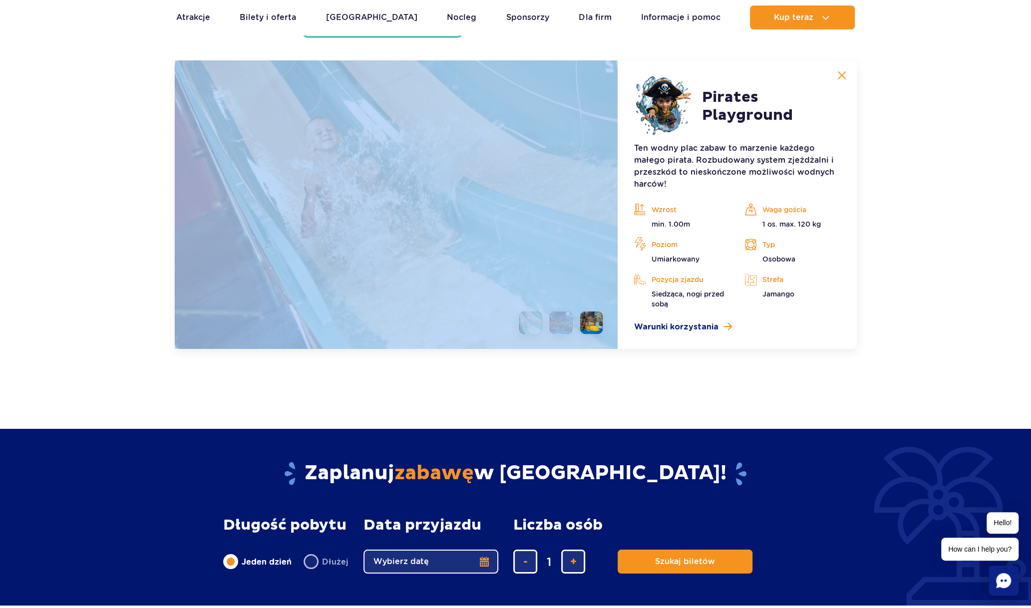
click at [576, 320] on ul at bounding box center [556, 323] width 91 height 22
click at [568, 320] on li at bounding box center [561, 323] width 22 height 22
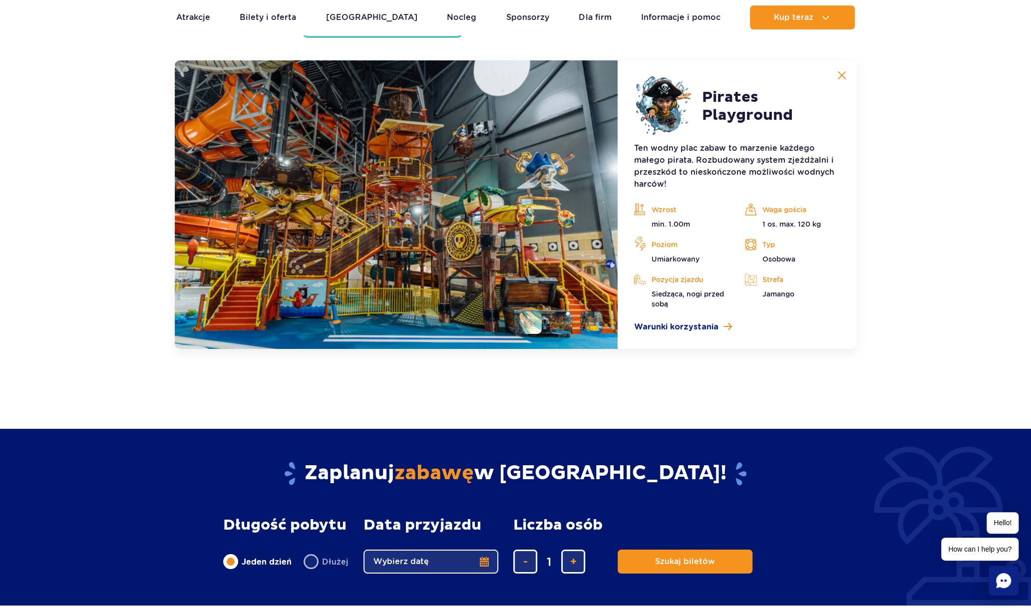
click at [593, 316] on li at bounding box center [591, 323] width 22 height 22
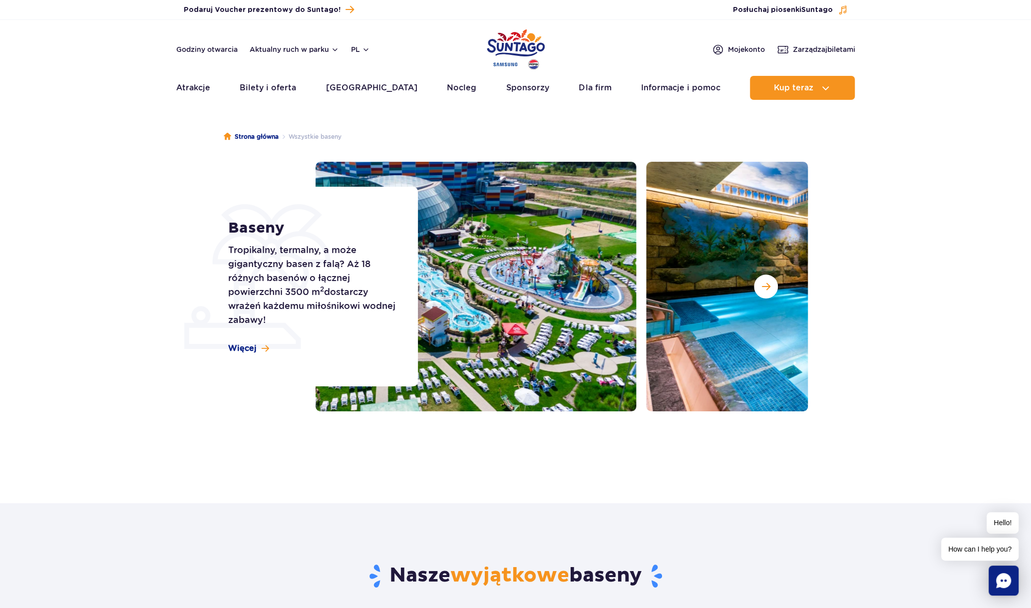
click at [562, 323] on img at bounding box center [418, 287] width 435 height 250
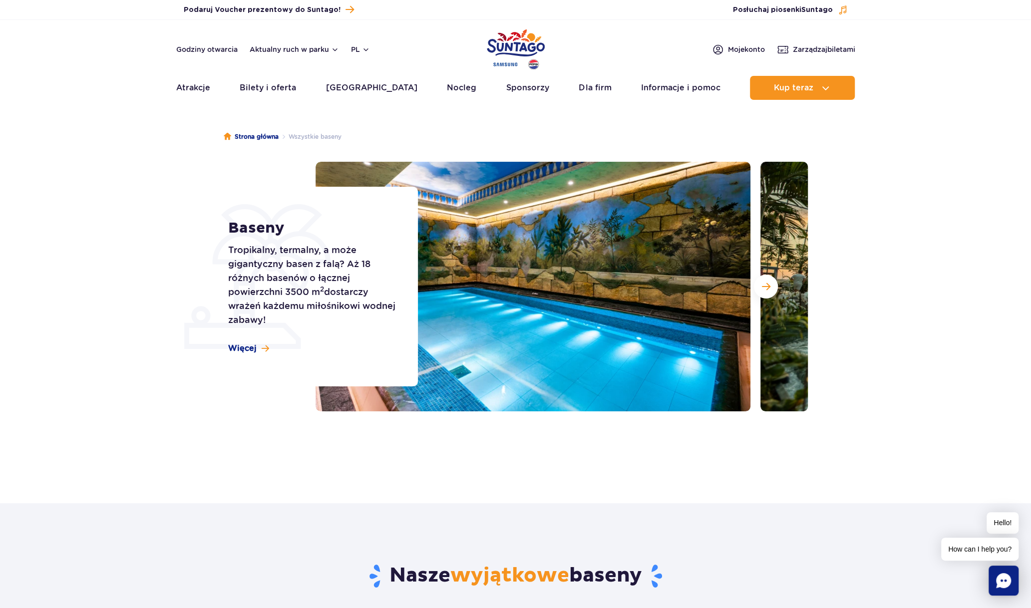
drag, startPoint x: 753, startPoint y: 289, endPoint x: 592, endPoint y: 287, distance: 161.3
click at [623, 293] on div at bounding box center [562, 287] width 492 height 250
